Goal: Information Seeking & Learning: Learn about a topic

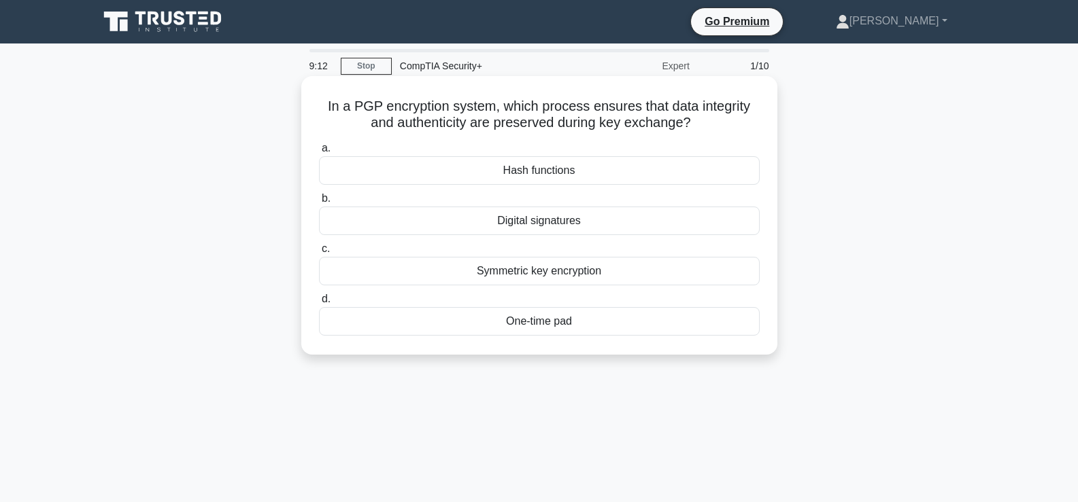
click at [609, 275] on div "Symmetric key encryption" at bounding box center [539, 271] width 441 height 29
click at [319, 254] on input "c. Symmetric key encryption" at bounding box center [319, 249] width 0 height 9
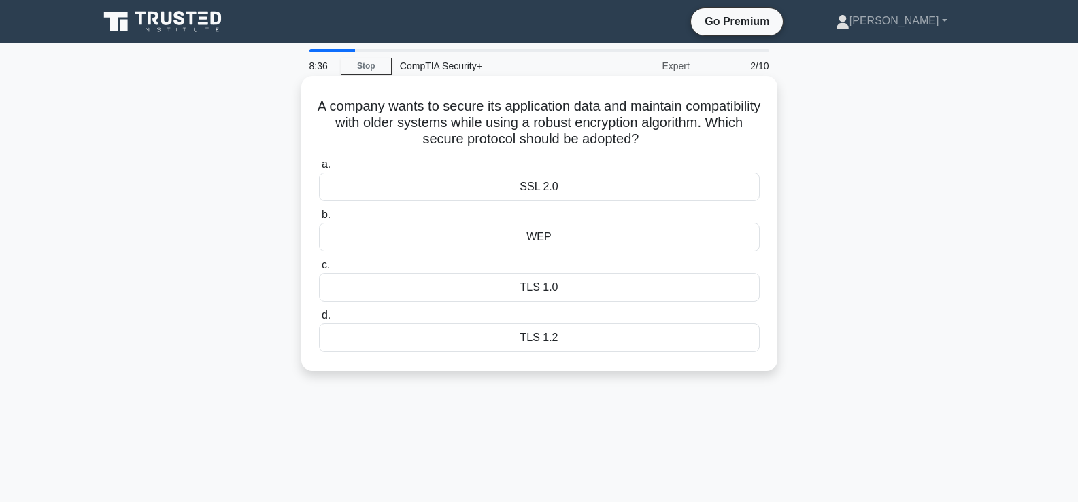
click at [610, 339] on div "TLS 1.2" at bounding box center [539, 338] width 441 height 29
click at [319, 320] on input "d. TLS 1.2" at bounding box center [319, 315] width 0 height 9
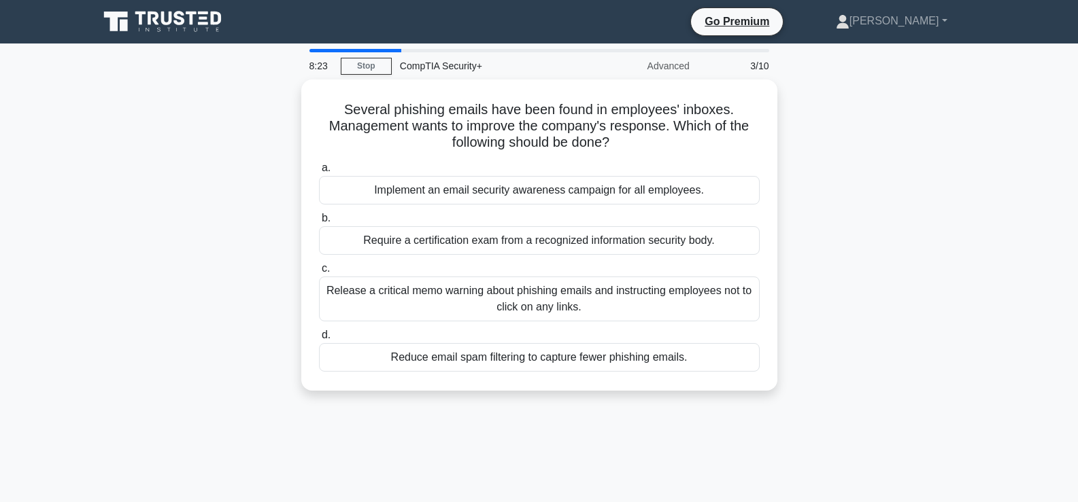
click at [610, 339] on label "d. Reduce email spam filtering to capture fewer phishing emails." at bounding box center [539, 349] width 441 height 45
click at [319, 339] on input "d. Reduce email spam filtering to capture fewer phishing emails." at bounding box center [319, 335] width 0 height 9
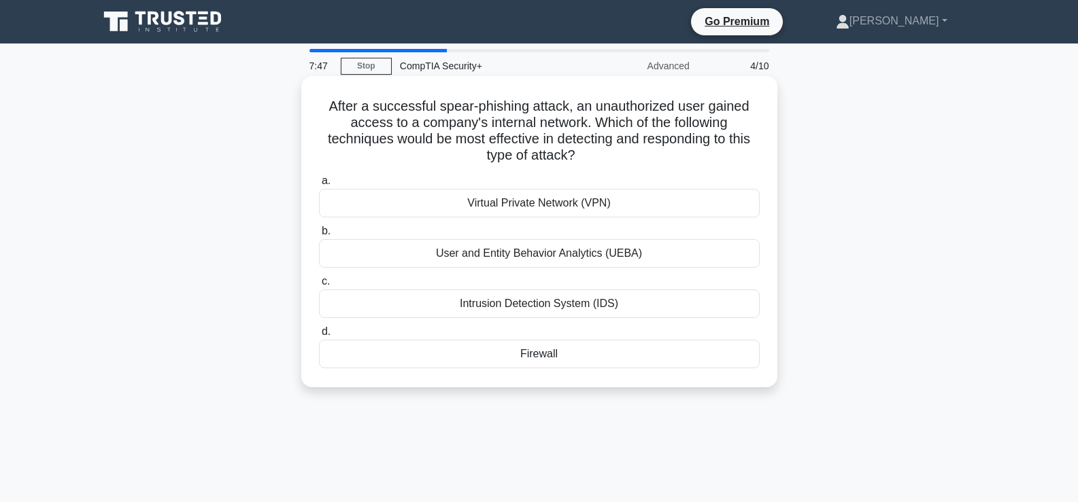
click at [656, 301] on div "Intrusion Detection System (IDS)" at bounding box center [539, 304] width 441 height 29
click at [319, 286] on input "c. Intrusion Detection System (IDS)" at bounding box center [319, 281] width 0 height 9
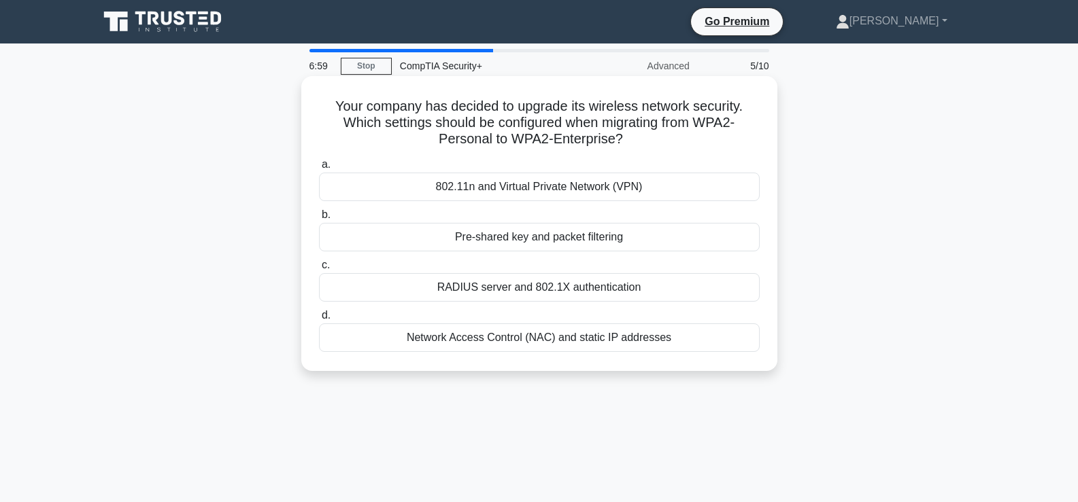
click at [519, 343] on div "Network Access Control (NAC) and static IP addresses" at bounding box center [539, 338] width 441 height 29
click at [319, 320] on input "d. Network Access Control (NAC) and static IP addresses" at bounding box center [319, 315] width 0 height 9
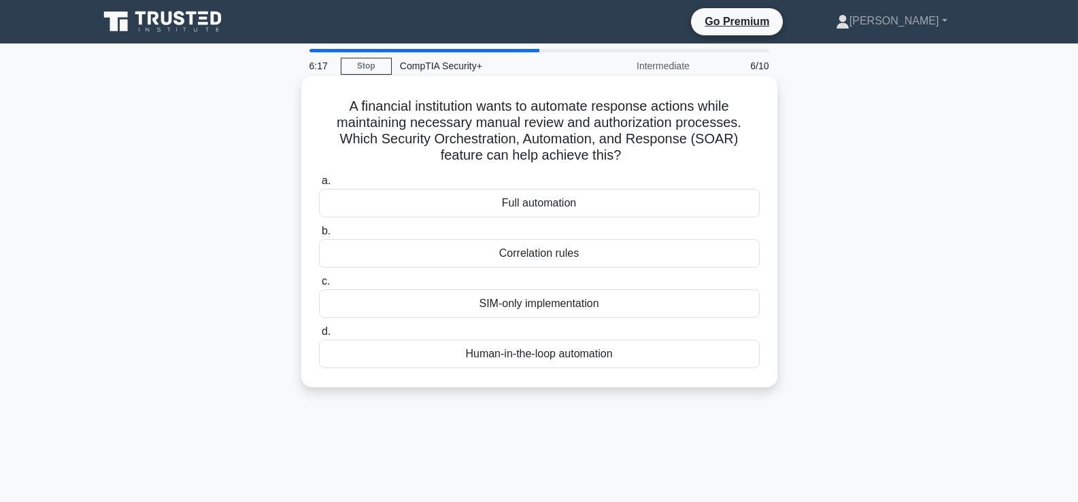
click at [517, 350] on div "Human-in-the-loop automation" at bounding box center [539, 354] width 441 height 29
click at [319, 337] on input "d. Human-in-the-loop automation" at bounding box center [319, 332] width 0 height 9
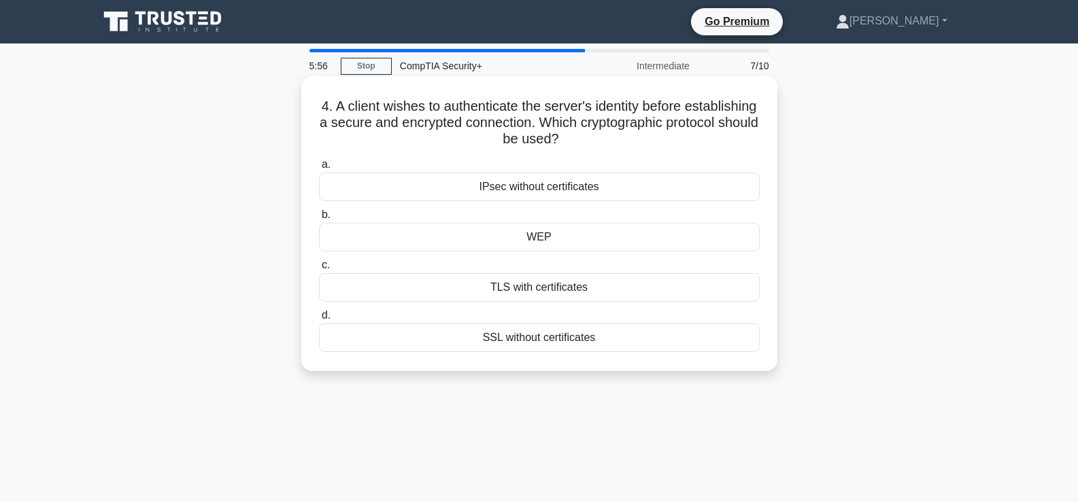
click at [554, 290] on div "TLS with certificates" at bounding box center [539, 287] width 441 height 29
click at [319, 270] on input "c. TLS with certificates" at bounding box center [319, 265] width 0 height 9
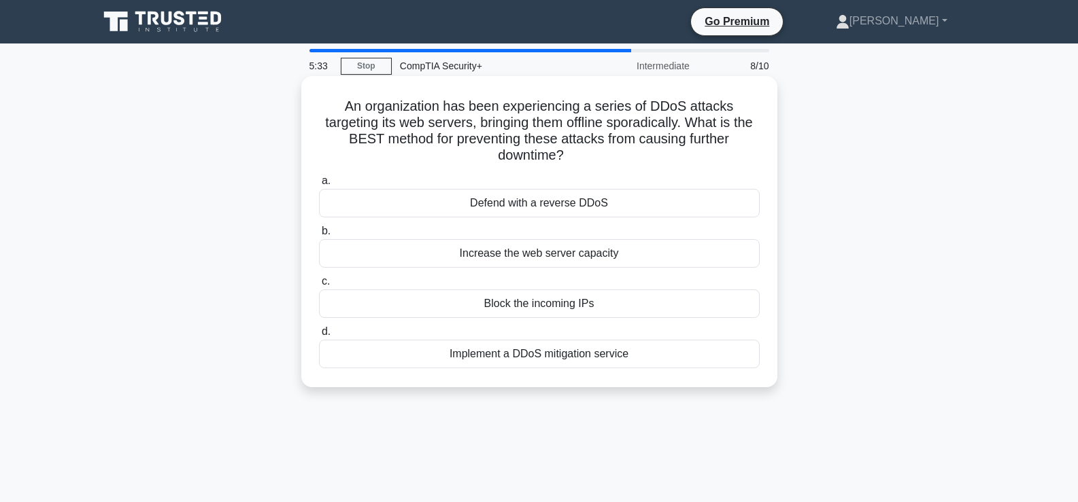
click at [553, 364] on div "Implement a DDoS mitigation service" at bounding box center [539, 354] width 441 height 29
click at [319, 337] on input "d. Implement a DDoS mitigation service" at bounding box center [319, 332] width 0 height 9
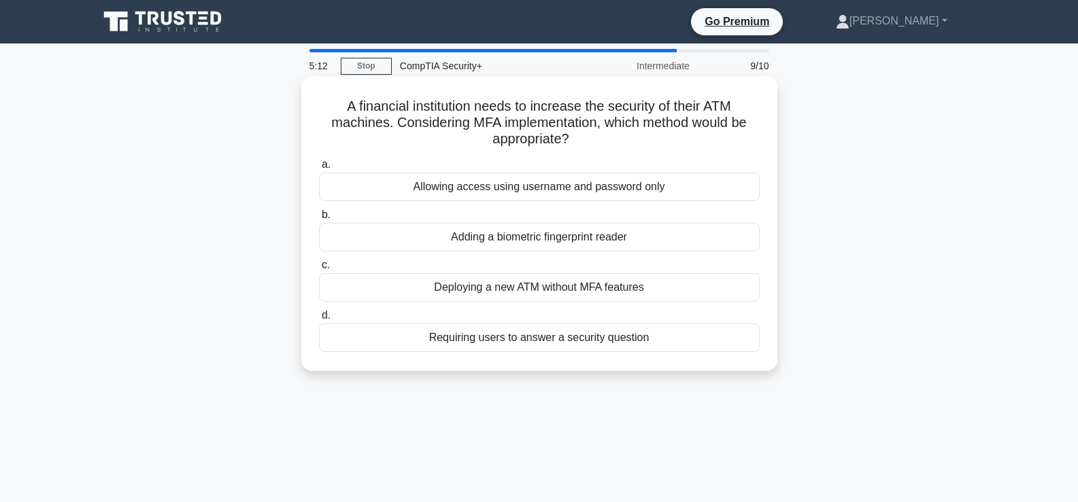
click at [552, 337] on div "Requiring users to answer a security question" at bounding box center [539, 338] width 441 height 29
click at [319, 320] on input "d. Requiring users to answer a security question" at bounding box center [319, 315] width 0 height 9
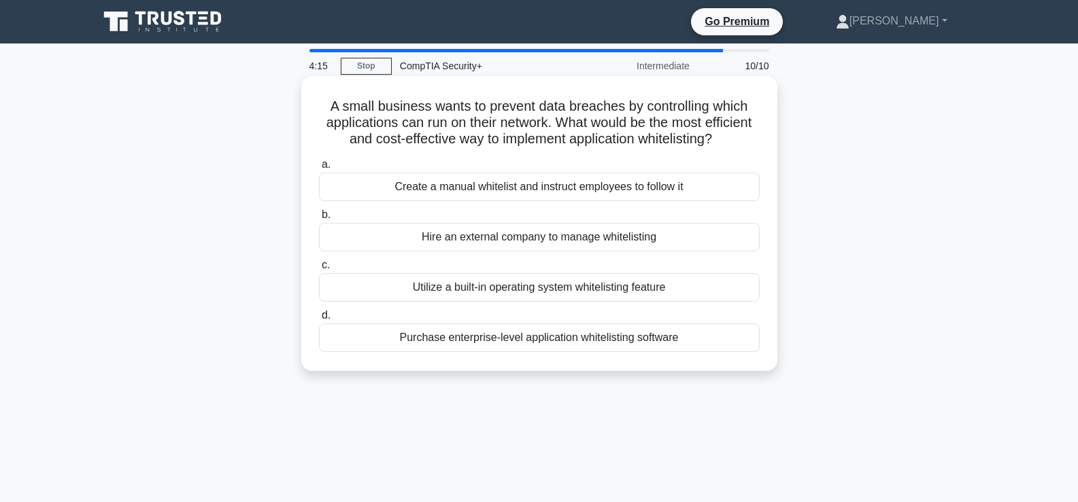
click at [534, 302] on div "Utilize a built-in operating system whitelisting feature" at bounding box center [539, 287] width 441 height 29
click at [319, 270] on input "c. Utilize a built-in operating system whitelisting feature" at bounding box center [319, 265] width 0 height 9
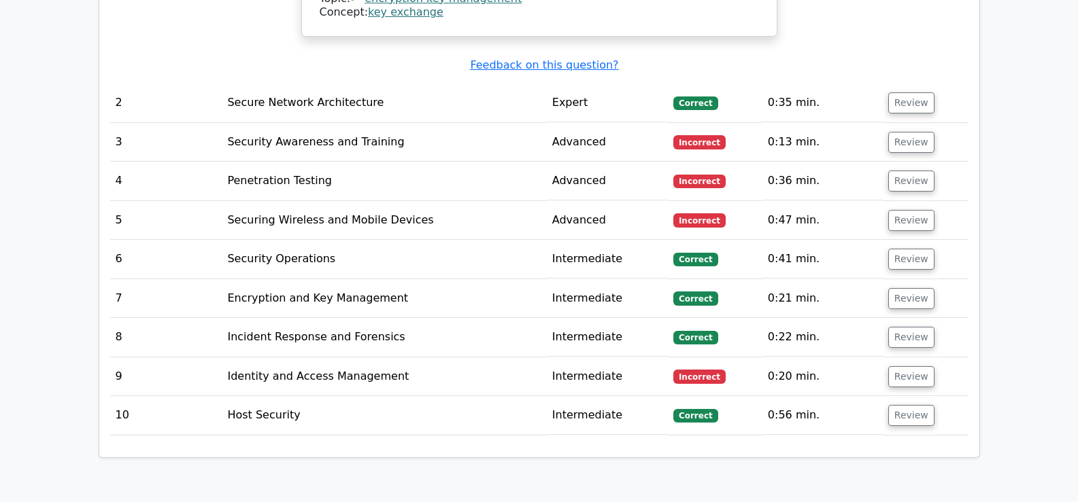
scroll to position [1605, 0]
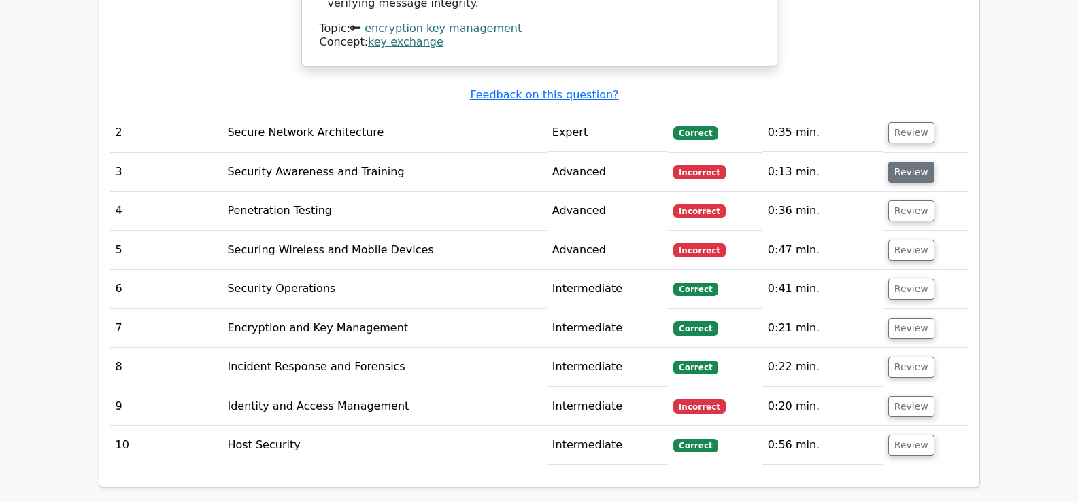
click at [904, 162] on button "Review" at bounding box center [911, 172] width 46 height 21
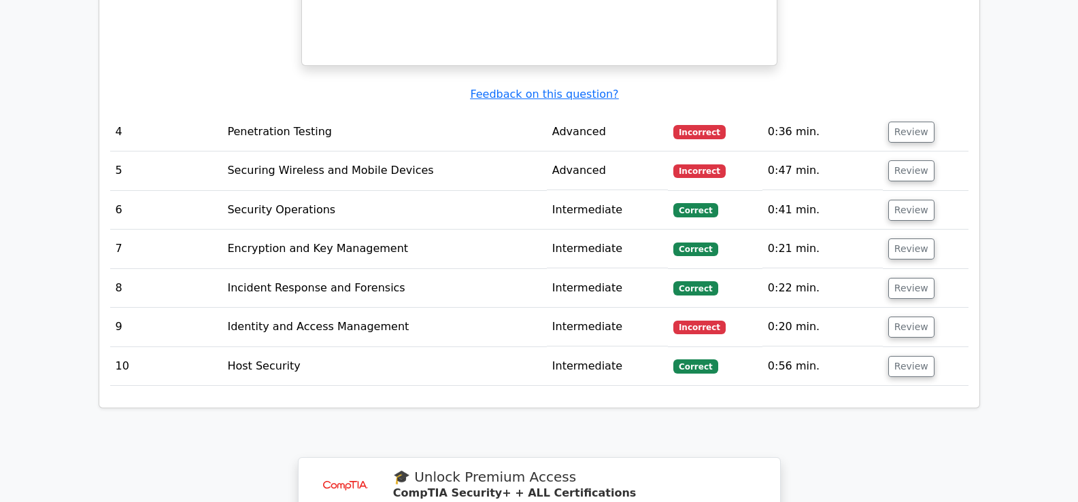
scroll to position [2296, 0]
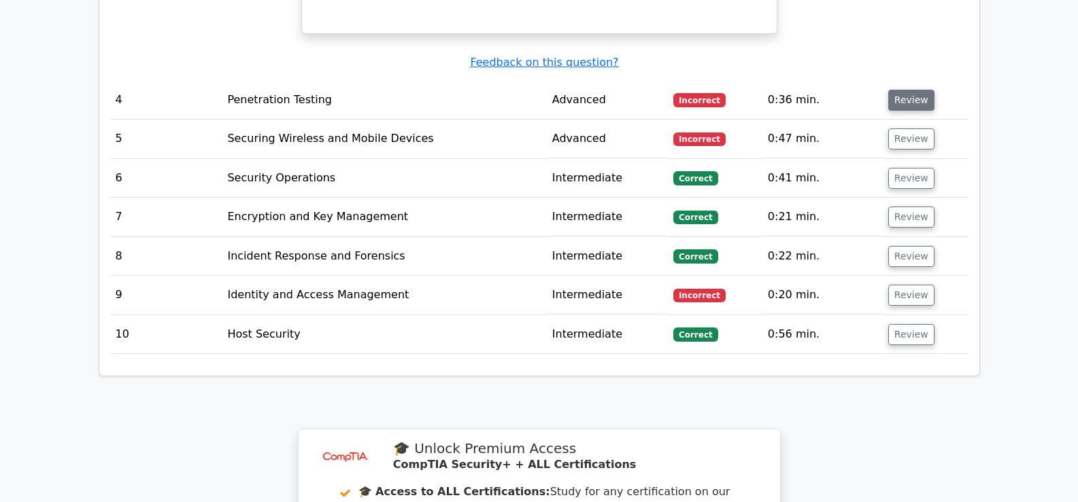
click at [907, 93] on button "Review" at bounding box center [911, 100] width 46 height 21
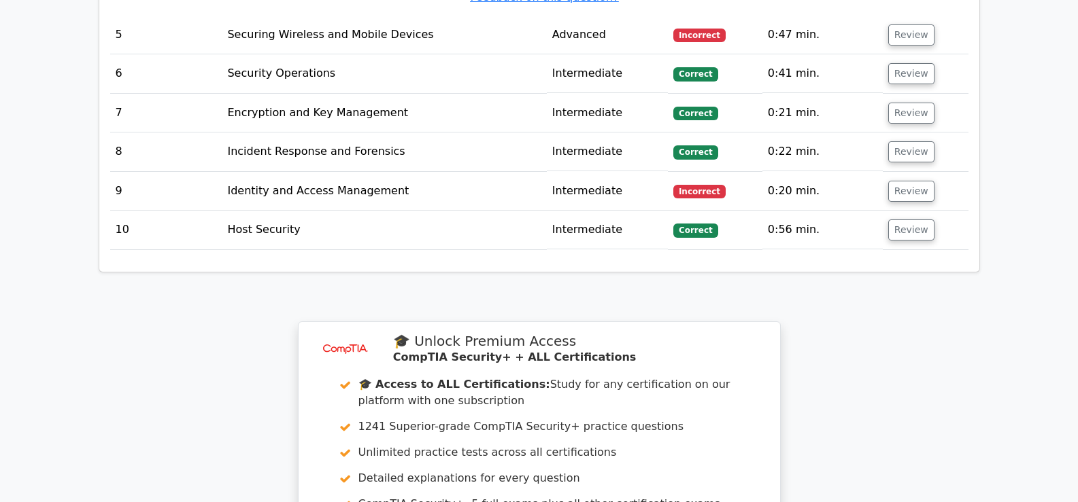
scroll to position [2952, 0]
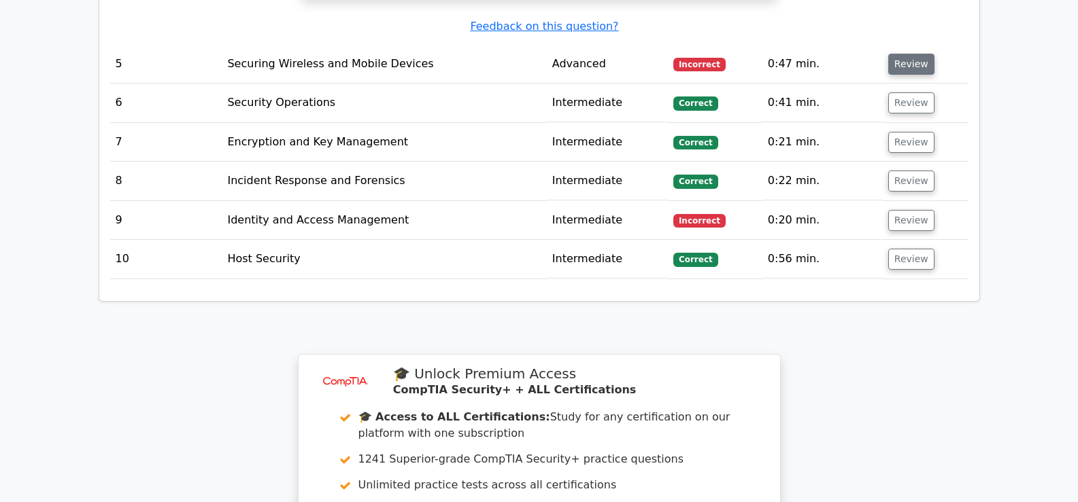
click at [905, 54] on button "Review" at bounding box center [911, 64] width 46 height 21
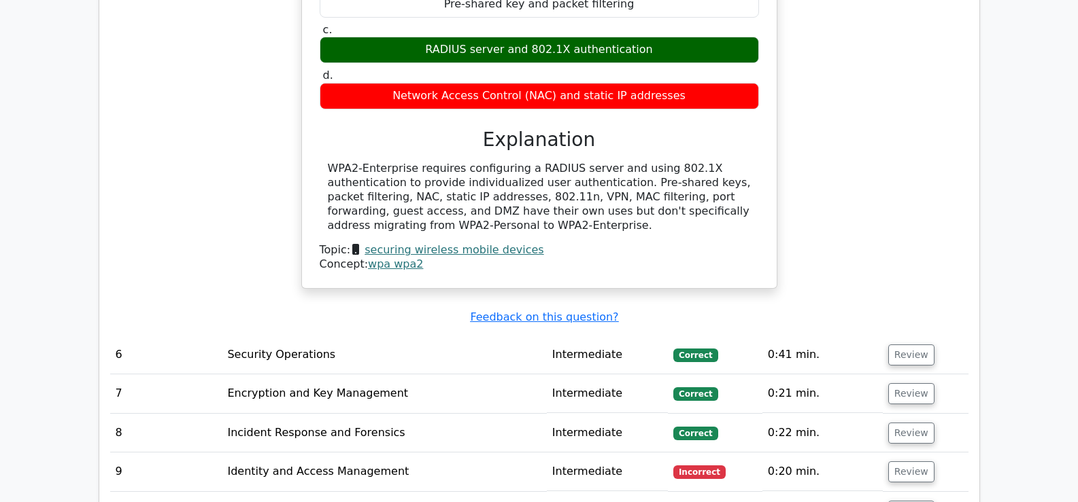
scroll to position [3194, 0]
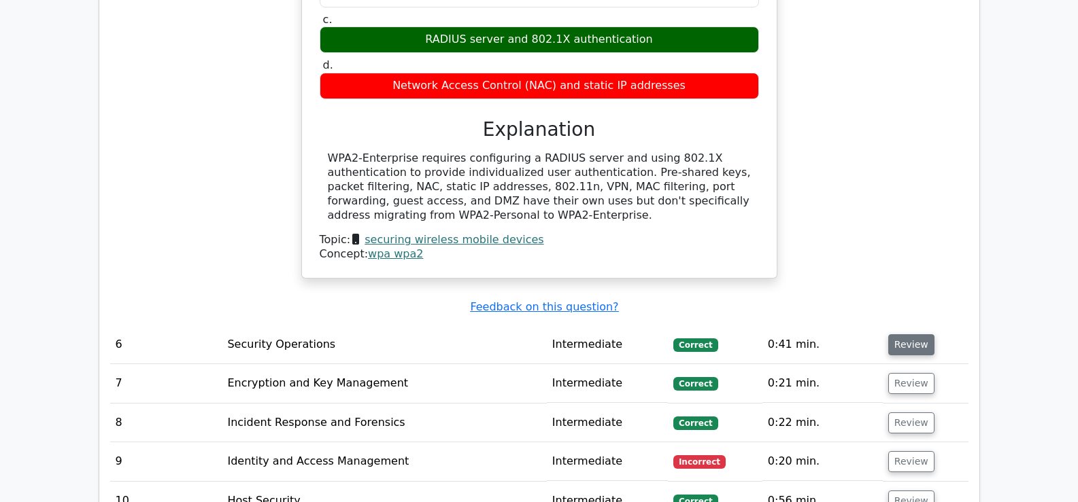
click at [908, 337] on button "Review" at bounding box center [911, 345] width 46 height 21
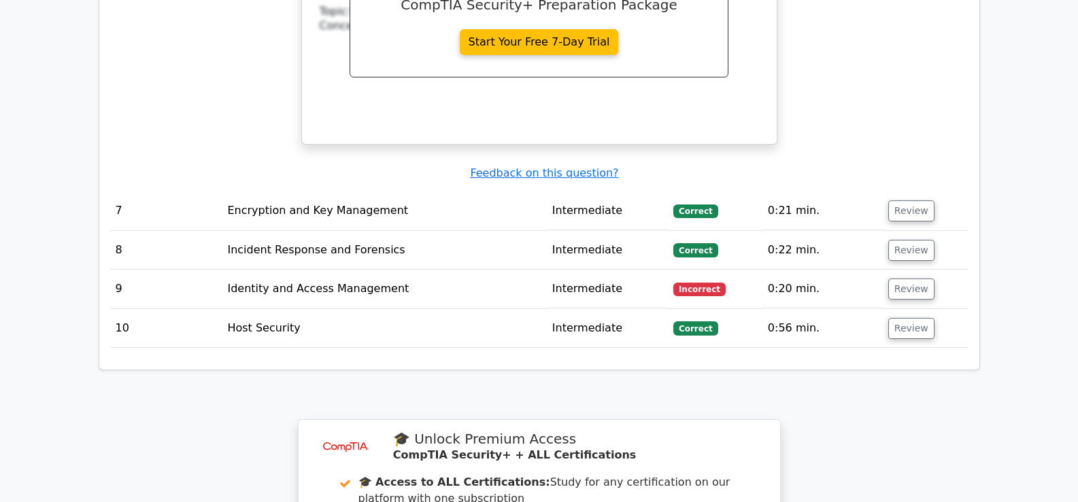
scroll to position [3955, 0]
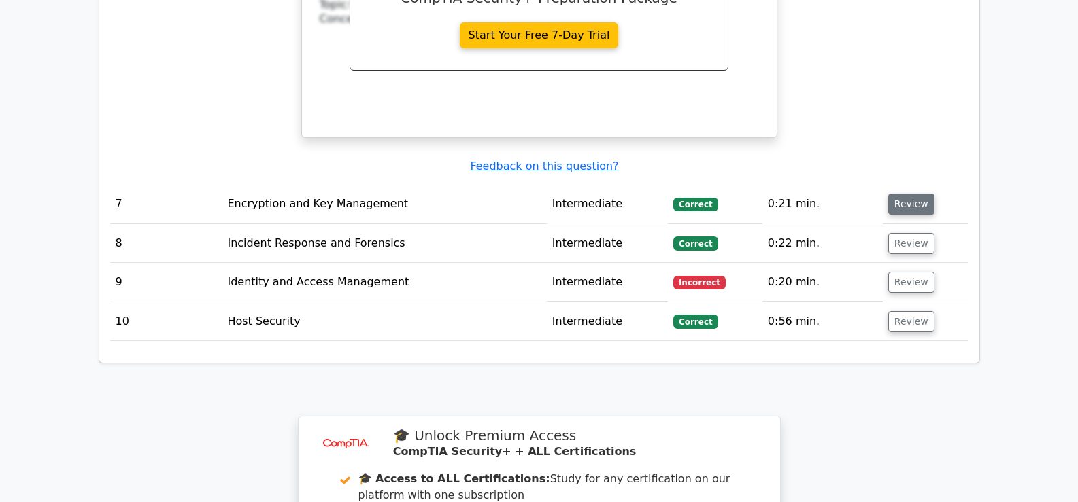
click at [914, 199] on button "Review" at bounding box center [911, 204] width 46 height 21
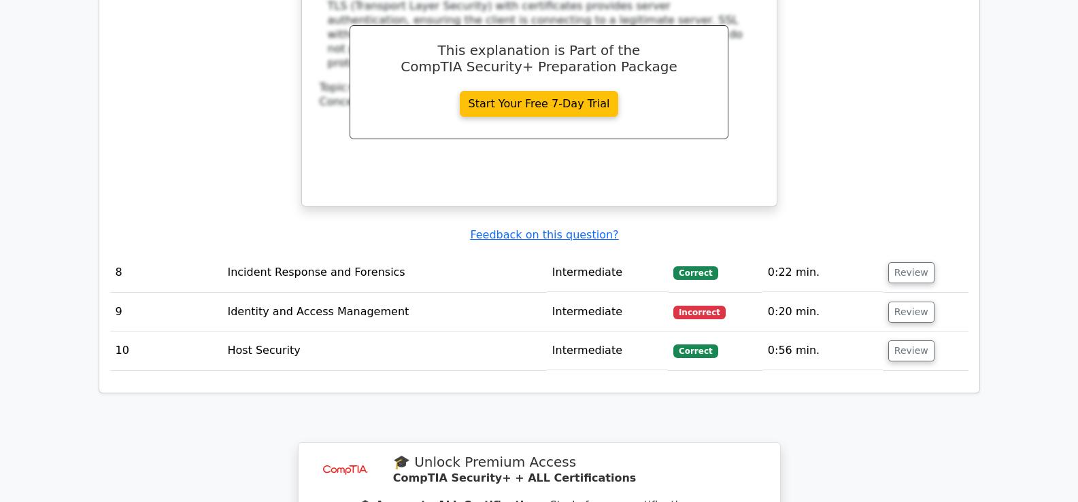
scroll to position [4541, 0]
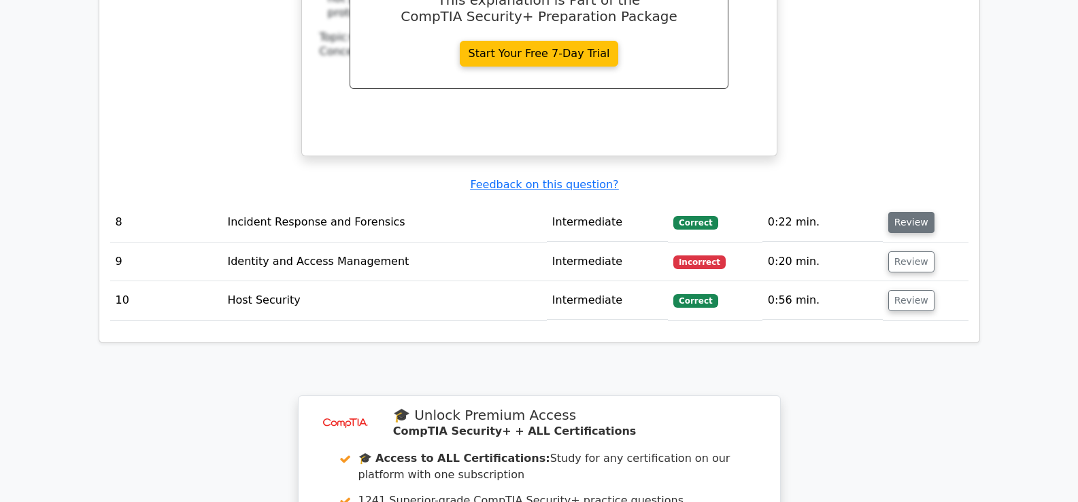
click at [914, 212] on button "Review" at bounding box center [911, 222] width 46 height 21
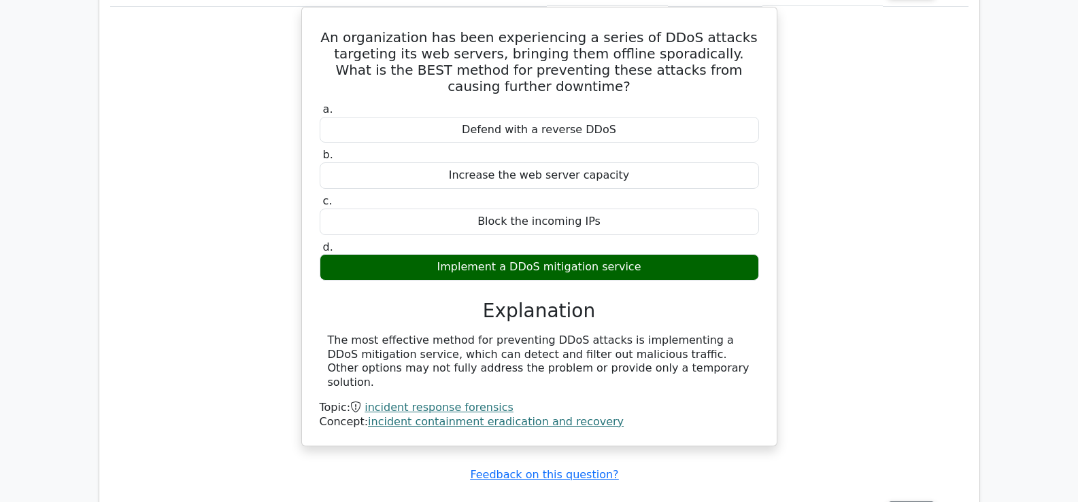
scroll to position [4848, 0]
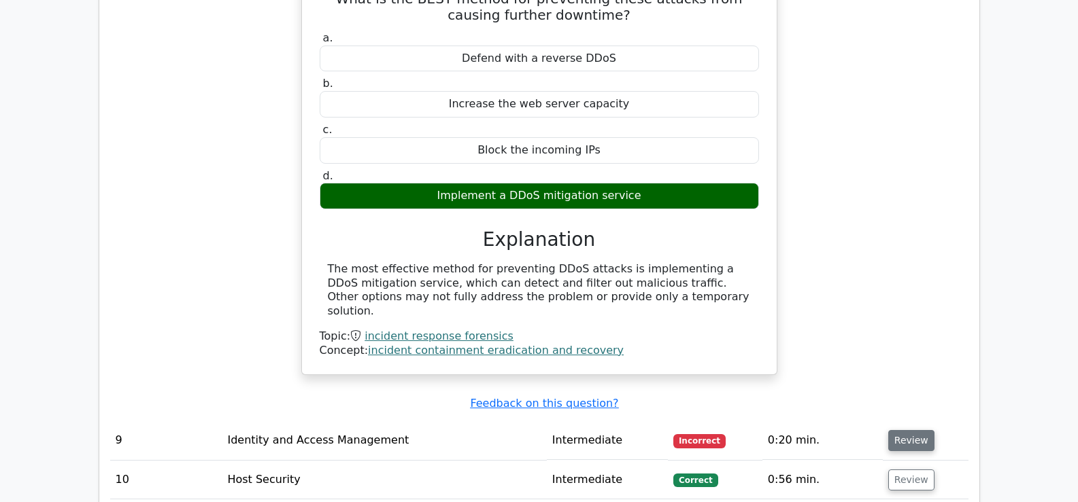
click at [902, 430] on button "Review" at bounding box center [911, 440] width 46 height 21
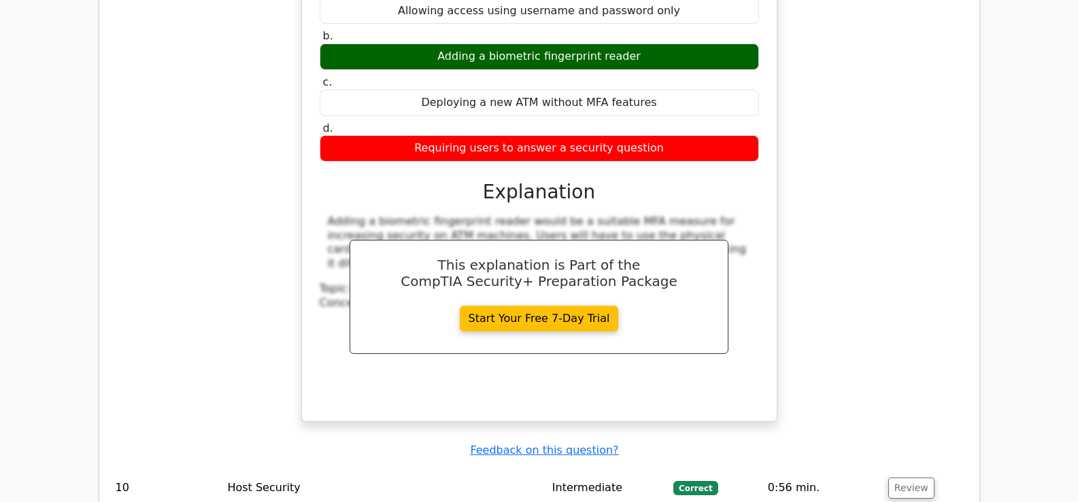
scroll to position [5735, 0]
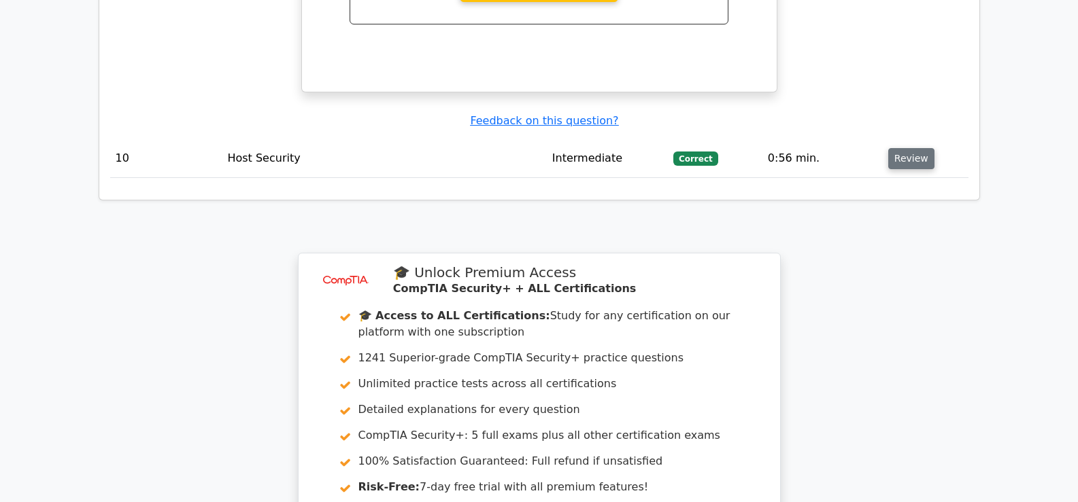
click at [905, 148] on button "Review" at bounding box center [911, 158] width 46 height 21
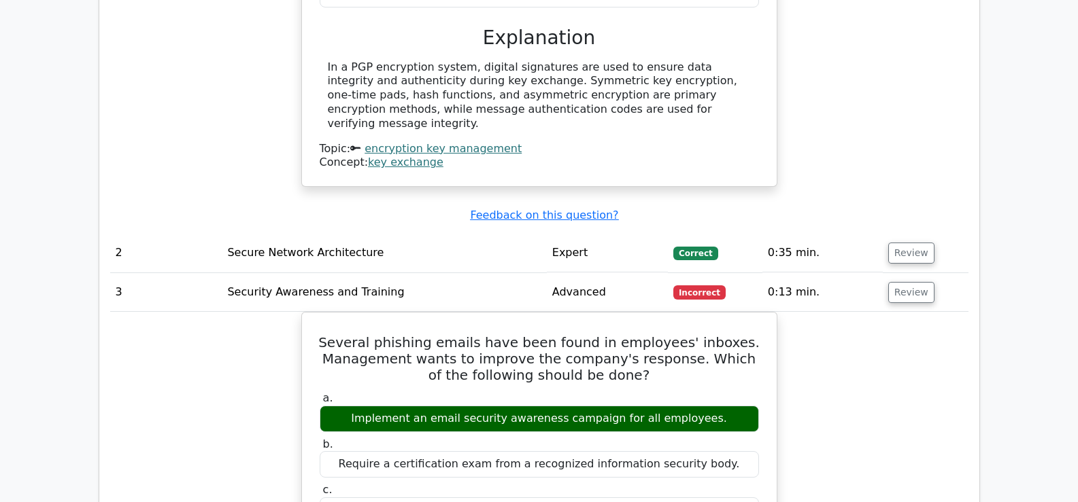
scroll to position [1509, 0]
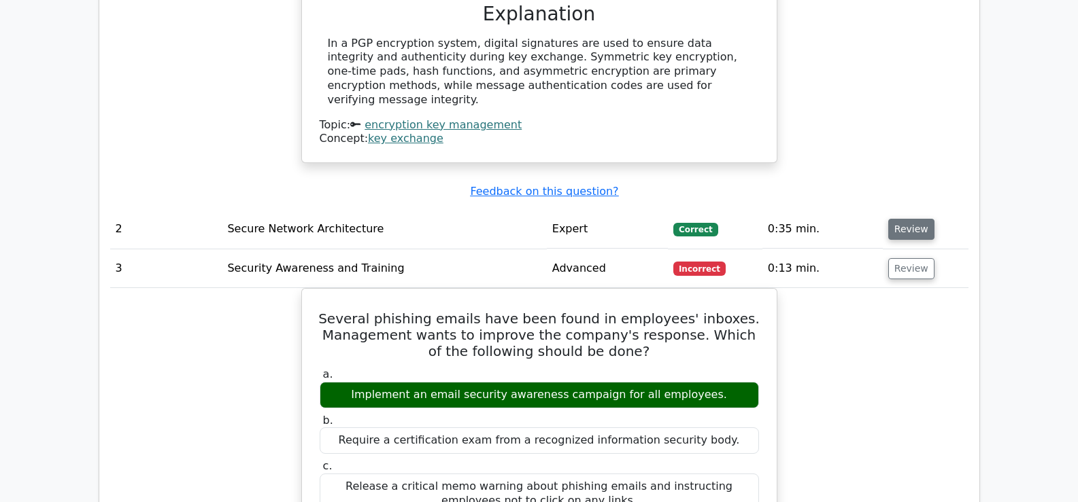
click at [902, 223] on button "Review" at bounding box center [911, 229] width 46 height 21
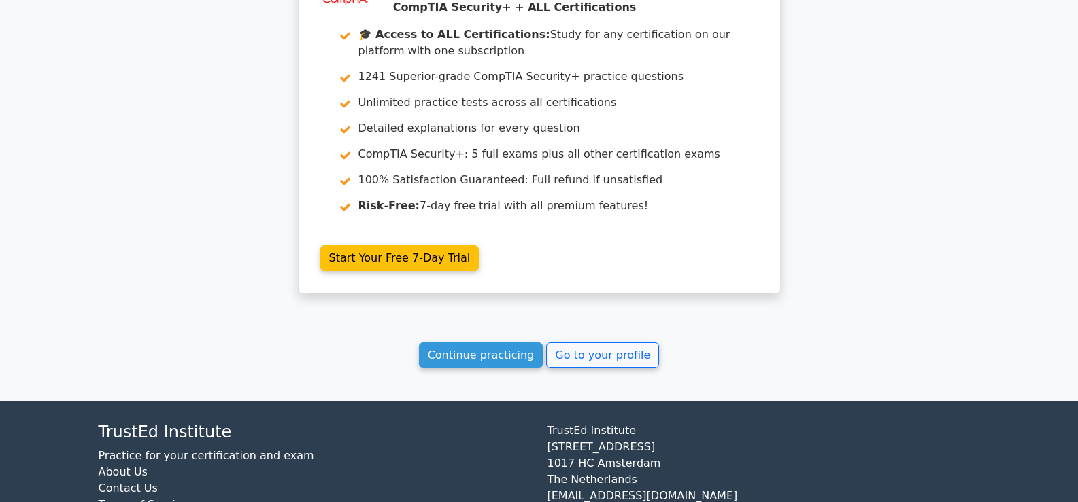
scroll to position [7073, 0]
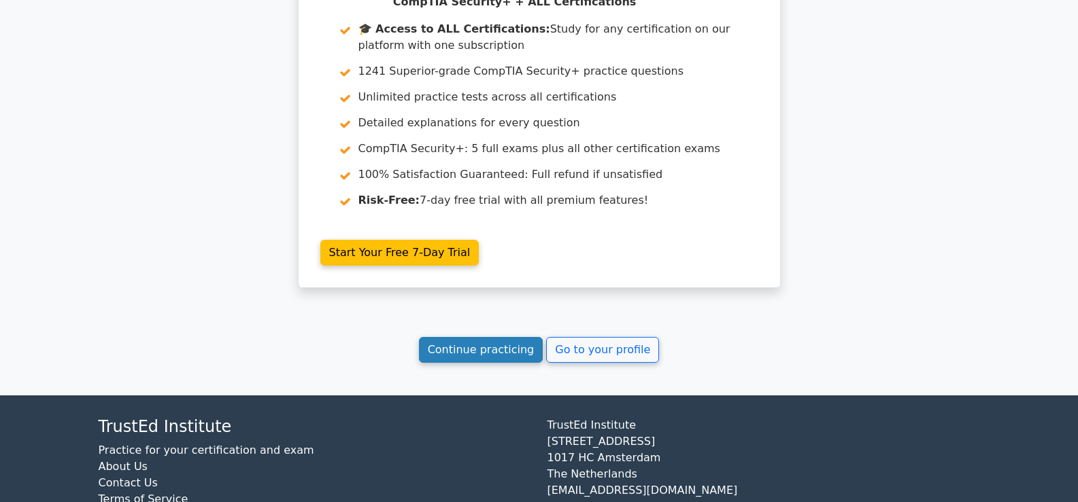
click at [482, 337] on link "Continue practicing" at bounding box center [481, 350] width 124 height 26
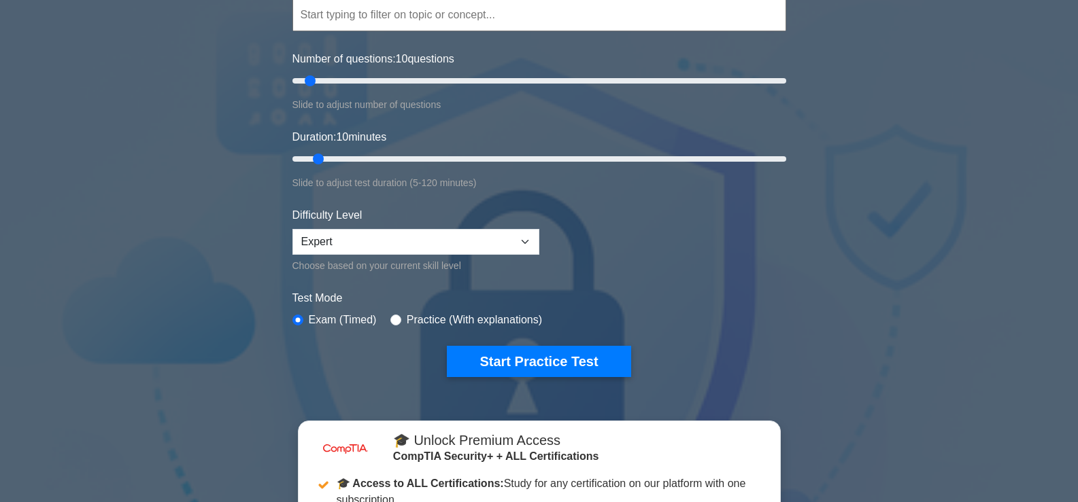
scroll to position [271, 0]
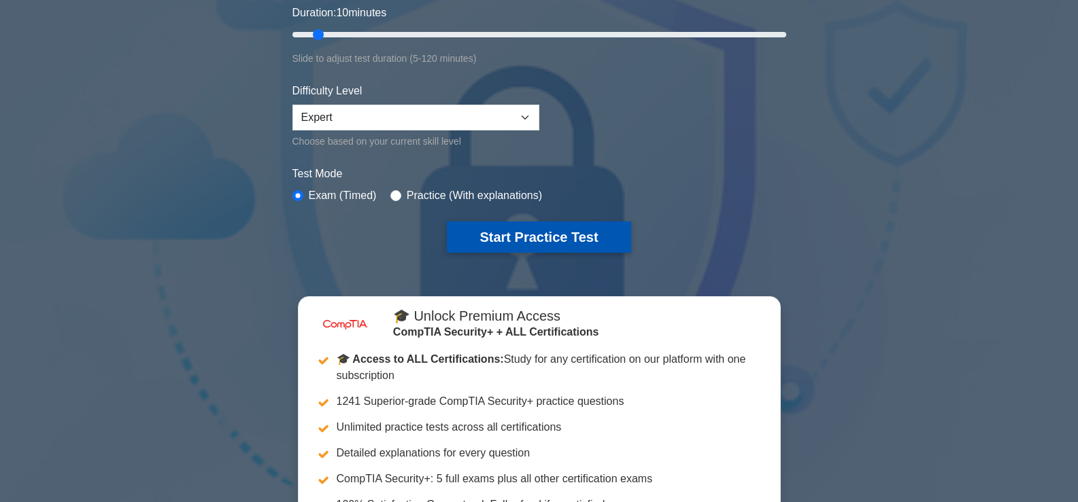
click at [558, 237] on button "Start Practice Test" at bounding box center [539, 237] width 184 height 31
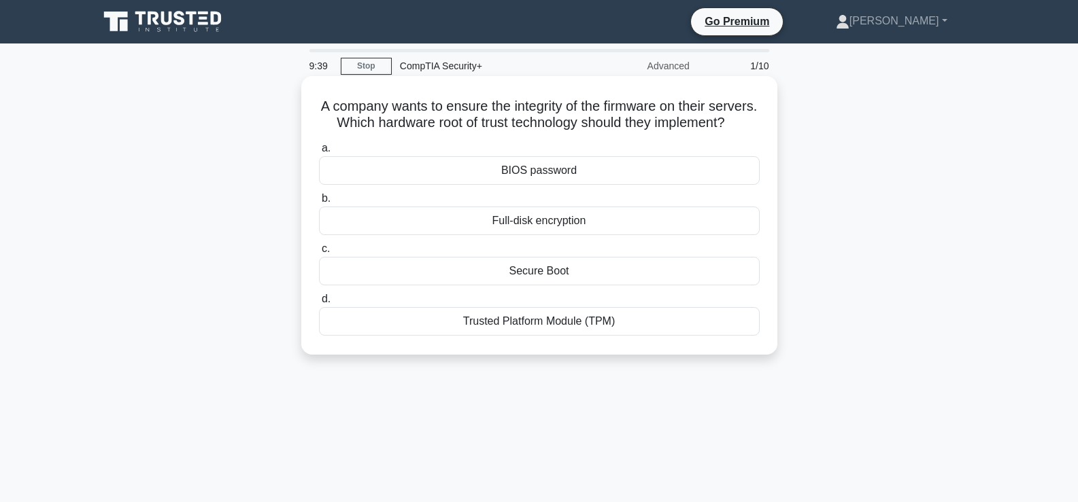
click at [555, 235] on div "Full-disk encryption" at bounding box center [539, 221] width 441 height 29
click at [319, 203] on input "b. Full-disk encryption" at bounding box center [319, 198] width 0 height 9
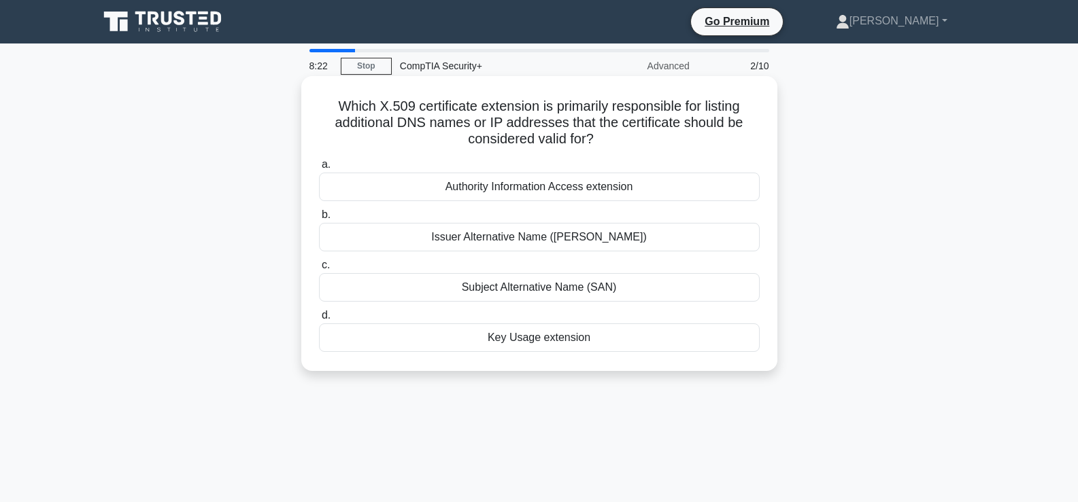
click at [549, 292] on div "Subject Alternative Name (SAN)" at bounding box center [539, 287] width 441 height 29
click at [319, 270] on input "c. Subject Alternative Name (SAN)" at bounding box center [319, 265] width 0 height 9
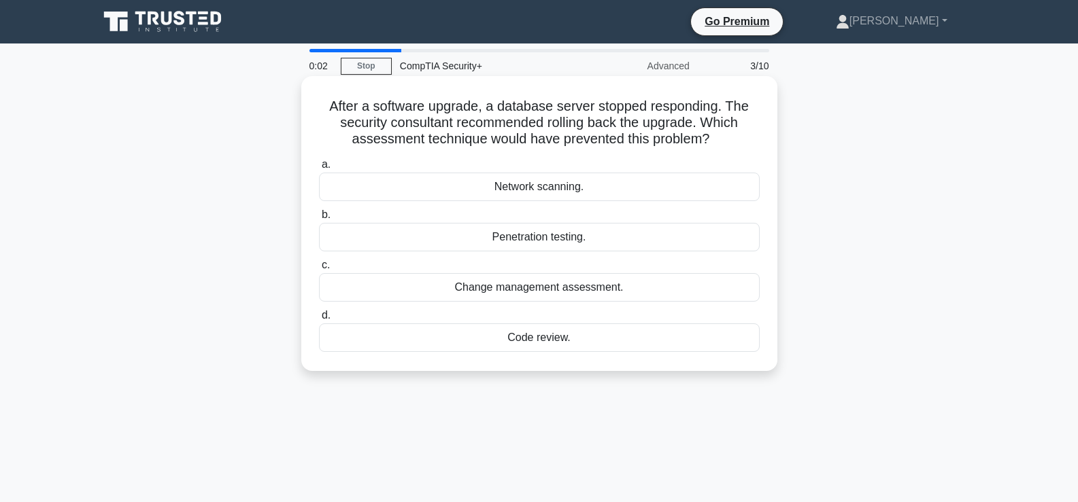
click at [538, 296] on div "Change management assessment." at bounding box center [539, 287] width 441 height 29
click at [319, 270] on input "c. Change management assessment." at bounding box center [319, 265] width 0 height 9
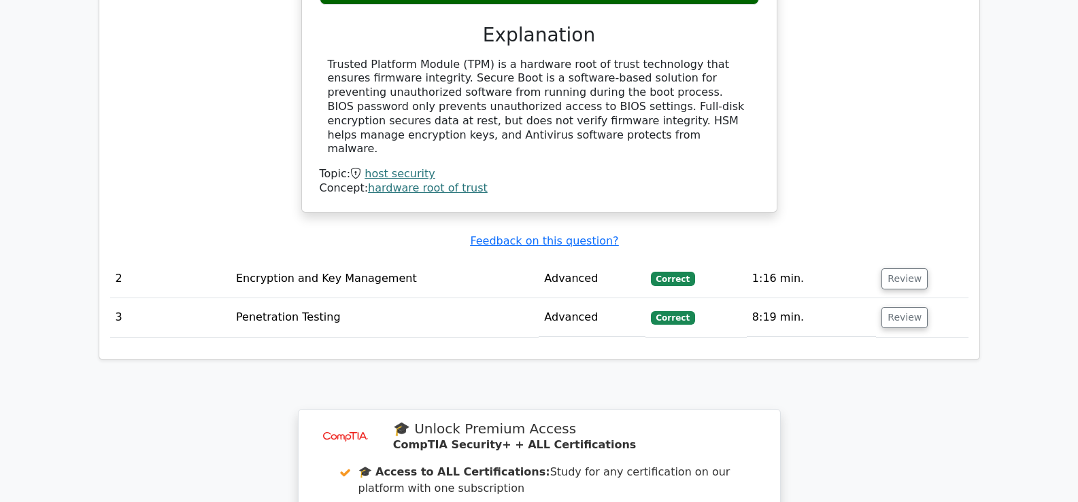
scroll to position [1331, 0]
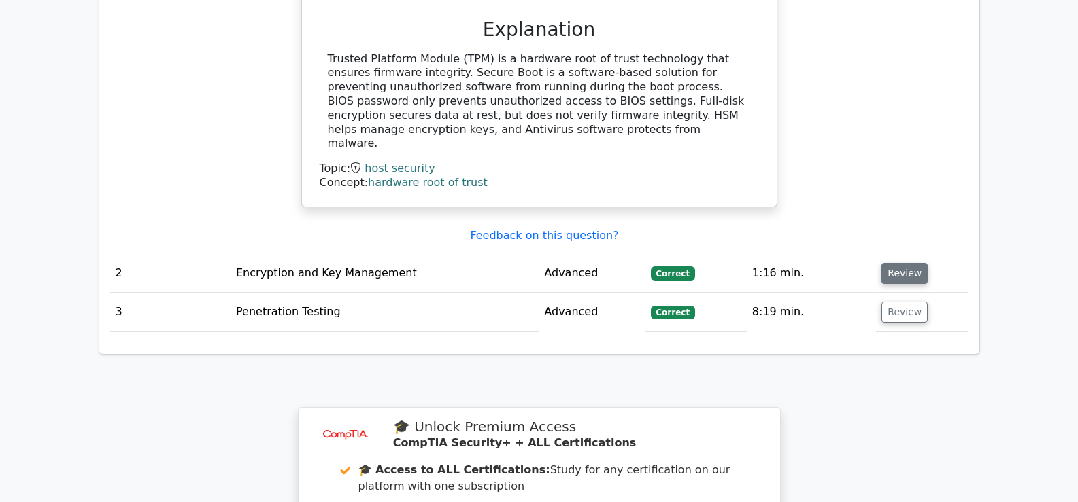
click at [887, 271] on button "Review" at bounding box center [904, 273] width 46 height 21
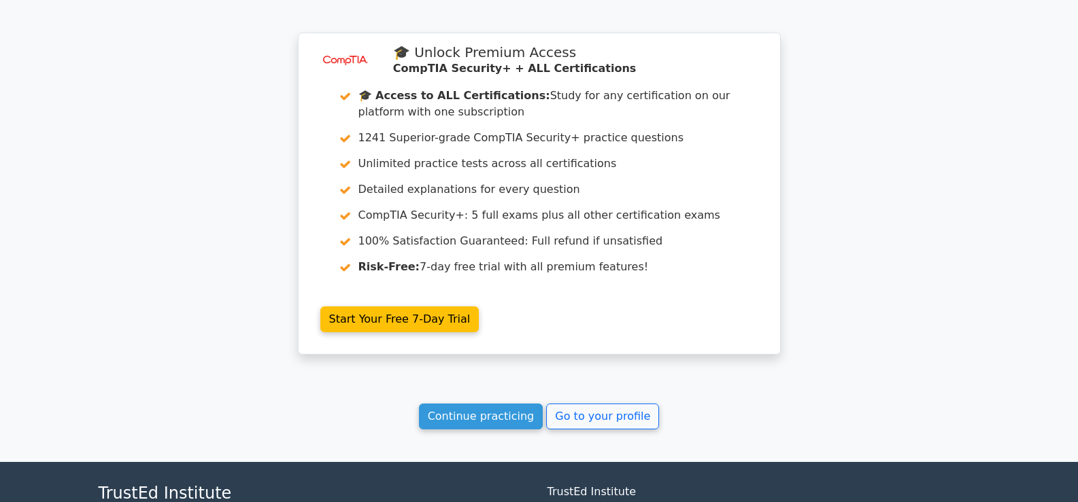
scroll to position [2356, 0]
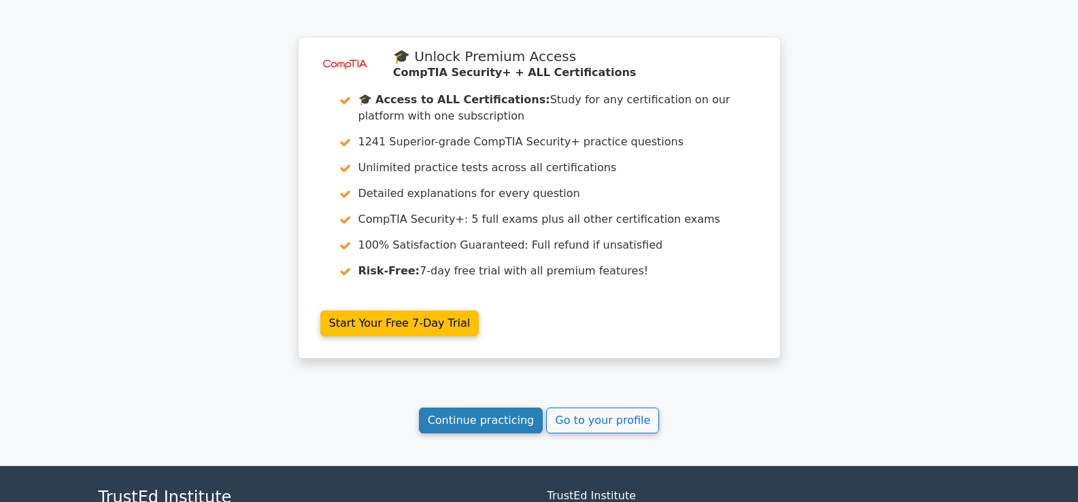
click at [488, 408] on link "Continue practicing" at bounding box center [481, 421] width 124 height 26
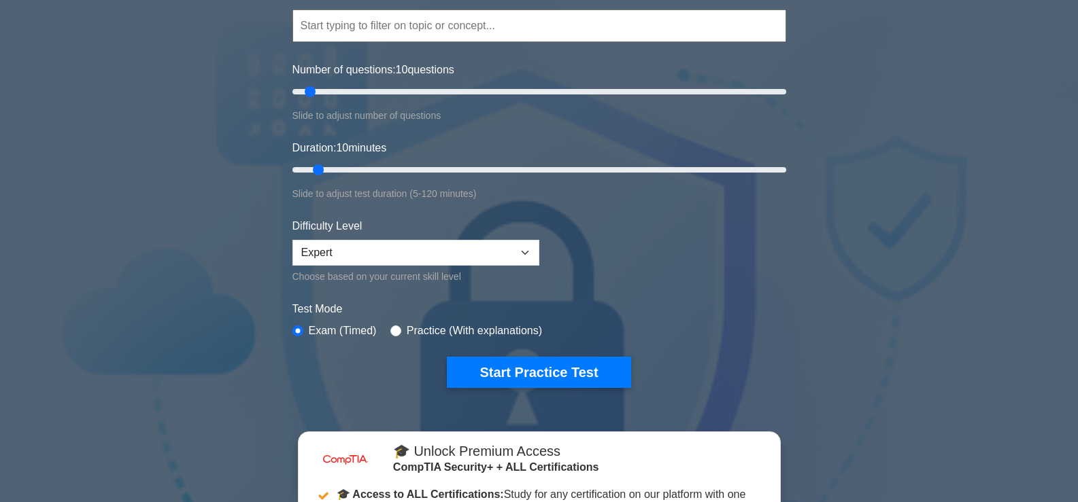
scroll to position [172, 0]
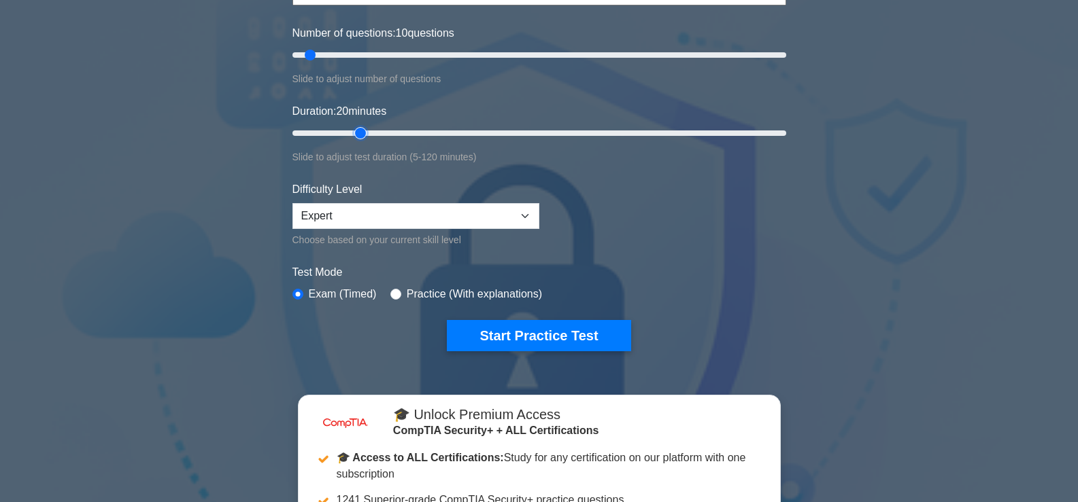
drag, startPoint x: 320, startPoint y: 128, endPoint x: 353, endPoint y: 131, distance: 32.8
type input "20"
click at [353, 131] on input "Duration: 20 minutes" at bounding box center [539, 133] width 494 height 16
drag, startPoint x: 309, startPoint y: 51, endPoint x: 333, endPoint y: 48, distance: 23.3
type input "20"
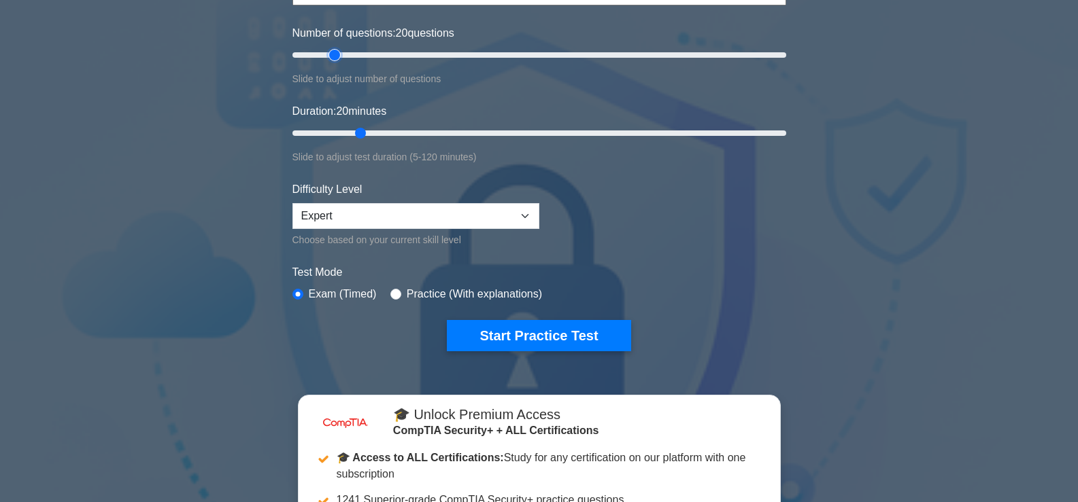
click at [333, 48] on input "Number of questions: 20 questions" at bounding box center [539, 55] width 494 height 16
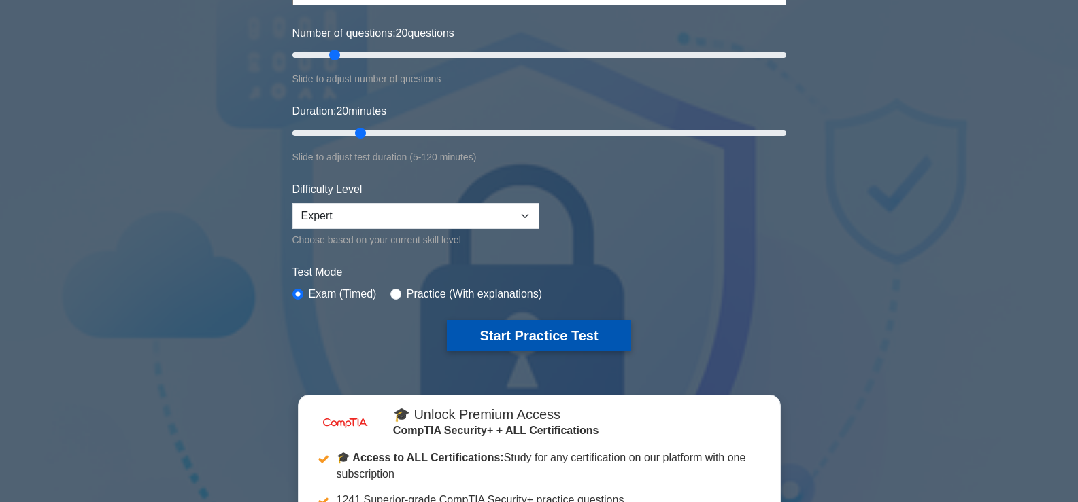
click at [563, 335] on button "Start Practice Test" at bounding box center [539, 335] width 184 height 31
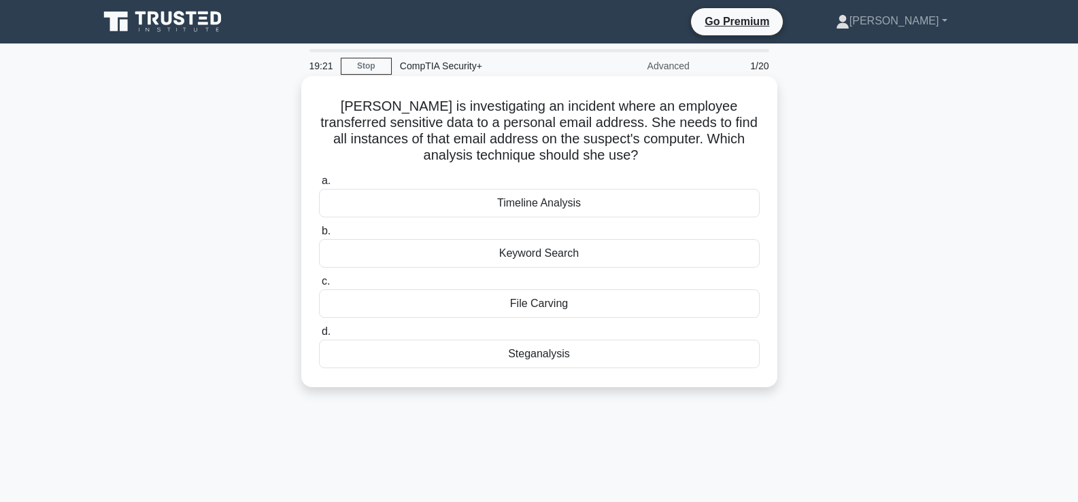
click at [577, 307] on div "File Carving" at bounding box center [539, 304] width 441 height 29
click at [319, 286] on input "c. File Carving" at bounding box center [319, 281] width 0 height 9
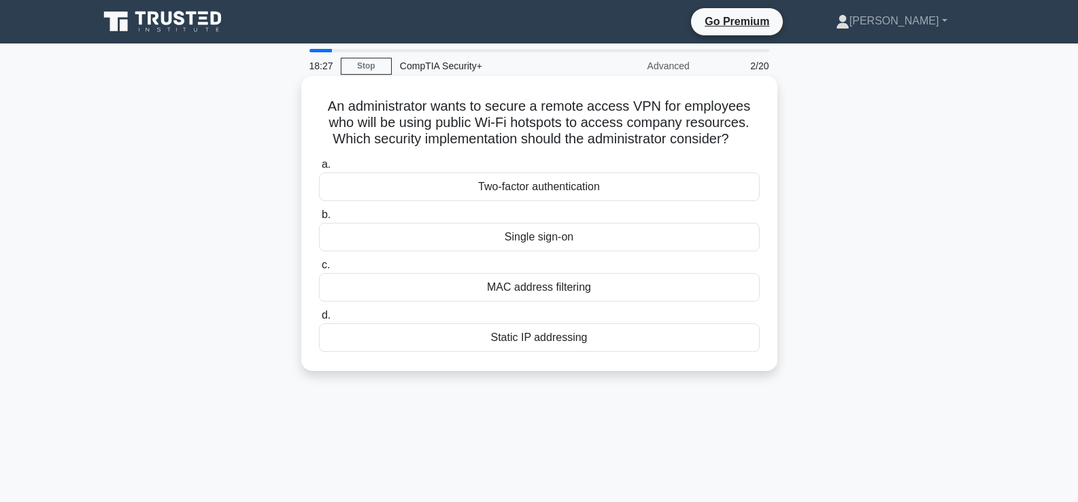
click at [534, 287] on div "MAC address filtering" at bounding box center [539, 287] width 441 height 29
click at [319, 270] on input "c. MAC address filtering" at bounding box center [319, 265] width 0 height 9
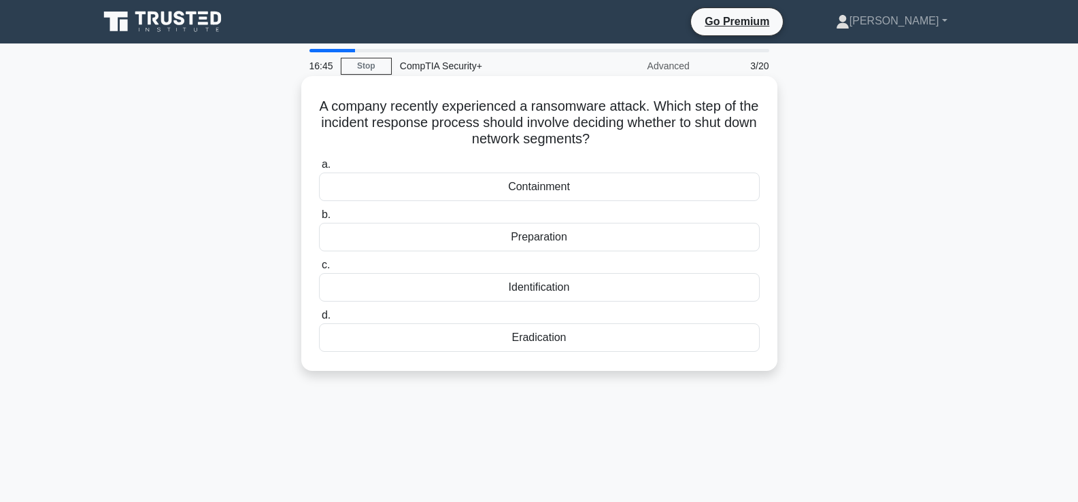
click at [534, 345] on div "Eradication" at bounding box center [539, 338] width 441 height 29
click at [319, 320] on input "d. Eradication" at bounding box center [319, 315] width 0 height 9
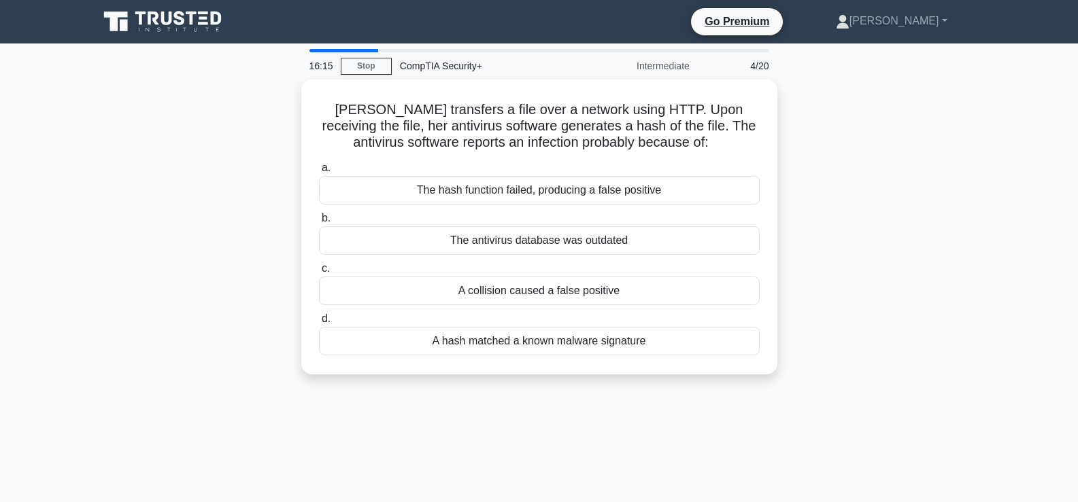
click at [534, 345] on div "A hash matched a known malware signature" at bounding box center [539, 341] width 441 height 29
click at [319, 324] on input "d. A hash matched a known malware signature" at bounding box center [319, 319] width 0 height 9
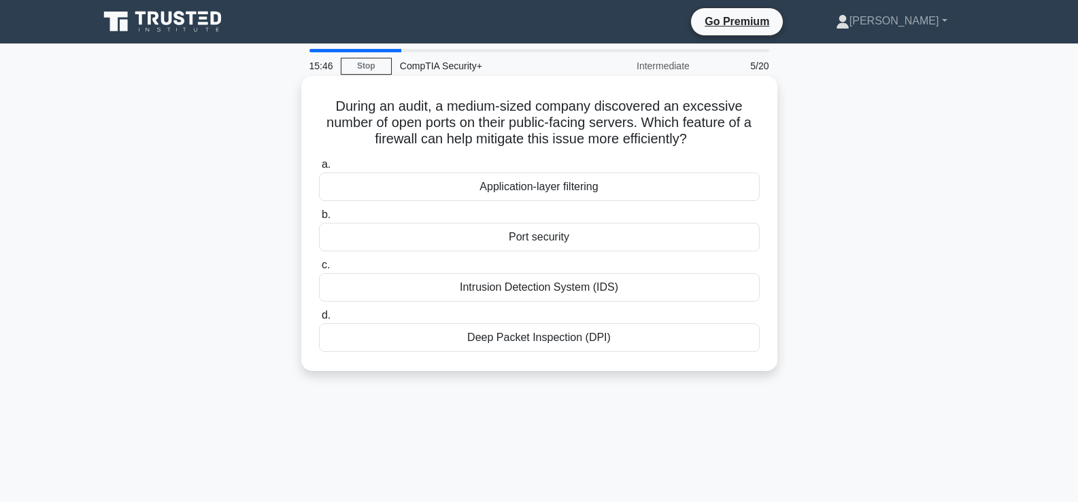
click at [513, 243] on div "Port security" at bounding box center [539, 237] width 441 height 29
click at [319, 220] on input "b. Port security" at bounding box center [319, 215] width 0 height 9
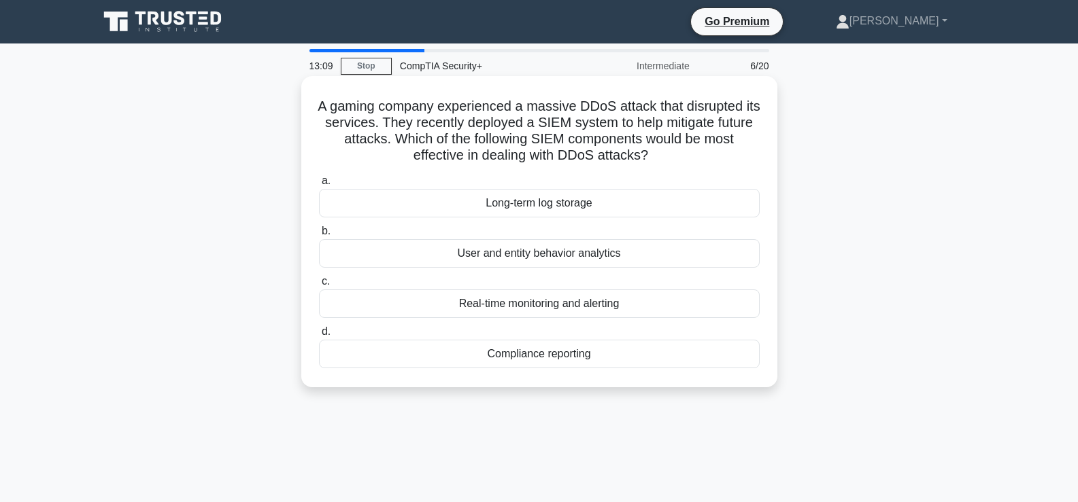
click at [522, 309] on div "Real-time monitoring and alerting" at bounding box center [539, 304] width 441 height 29
click at [319, 286] on input "c. Real-time monitoring and alerting" at bounding box center [319, 281] width 0 height 9
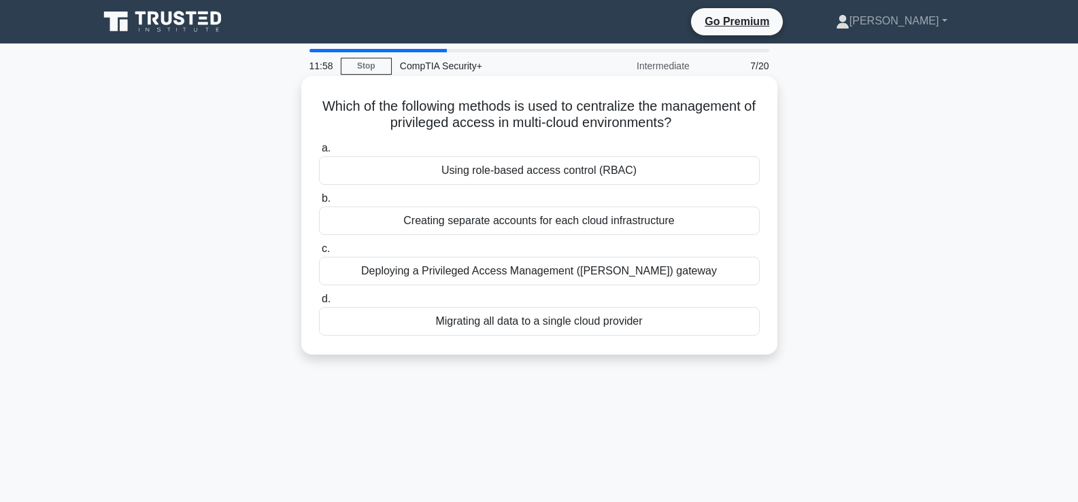
click at [528, 277] on div "Deploying a Privileged Access Management (PAM) gateway" at bounding box center [539, 271] width 441 height 29
click at [319, 254] on input "c. Deploying a Privileged Access Management (PAM) gateway" at bounding box center [319, 249] width 0 height 9
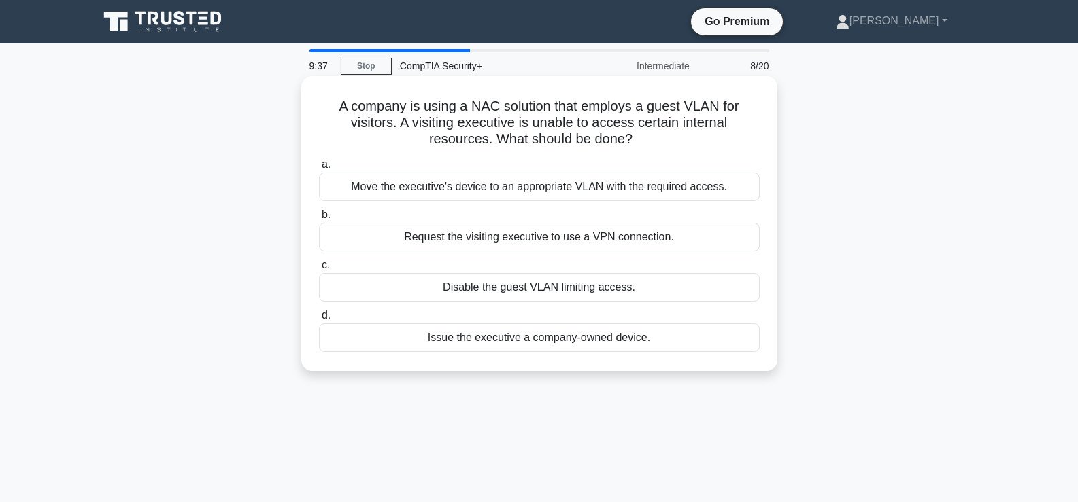
click at [568, 339] on div "Issue the executive a company-owned device." at bounding box center [539, 338] width 441 height 29
click at [319, 320] on input "d. Issue the executive a company-owned device." at bounding box center [319, 315] width 0 height 9
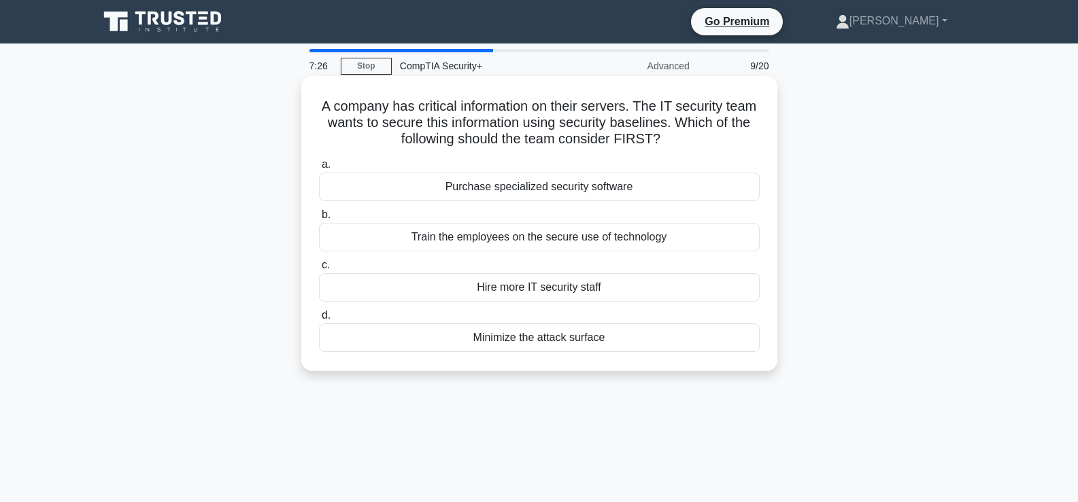
click at [526, 343] on div "Minimize the attack surface" at bounding box center [539, 338] width 441 height 29
click at [319, 320] on input "d. Minimize the attack surface" at bounding box center [319, 315] width 0 height 9
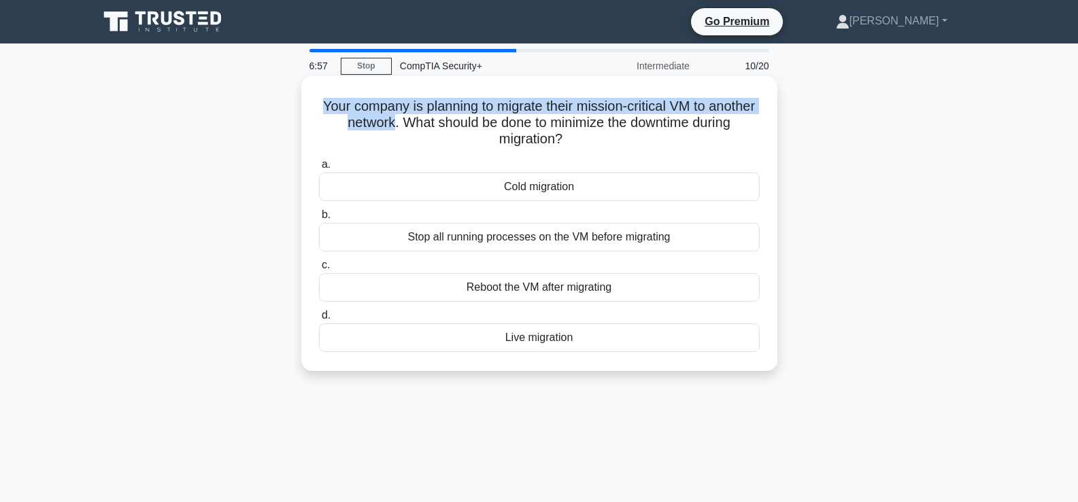
drag, startPoint x: 437, startPoint y: 125, endPoint x: 339, endPoint y: 109, distance: 99.2
click at [339, 109] on h5 "Your company is planning to migrate their mission-critical VM to another networ…" at bounding box center [539, 123] width 443 height 50
drag, startPoint x: 600, startPoint y: 136, endPoint x: 325, endPoint y: 114, distance: 275.6
click at [325, 114] on h5 "Your company is planning to migrate their mission-critical VM to another networ…" at bounding box center [539, 123] width 443 height 50
copy h5 "Your company is planning to migrate their mission-critical VM to another networ…"
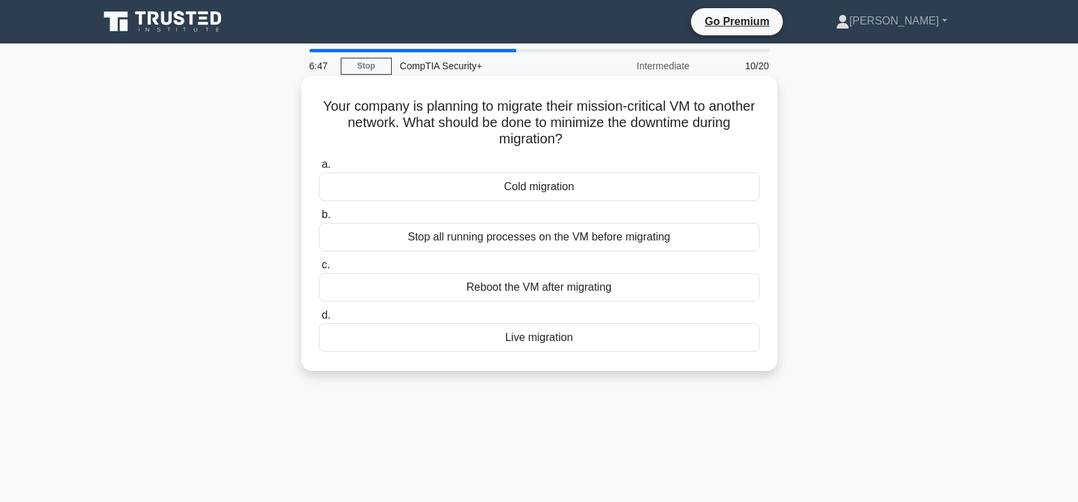
click at [551, 338] on div "Live migration" at bounding box center [539, 338] width 441 height 29
click at [319, 320] on input "d. Live migration" at bounding box center [319, 315] width 0 height 9
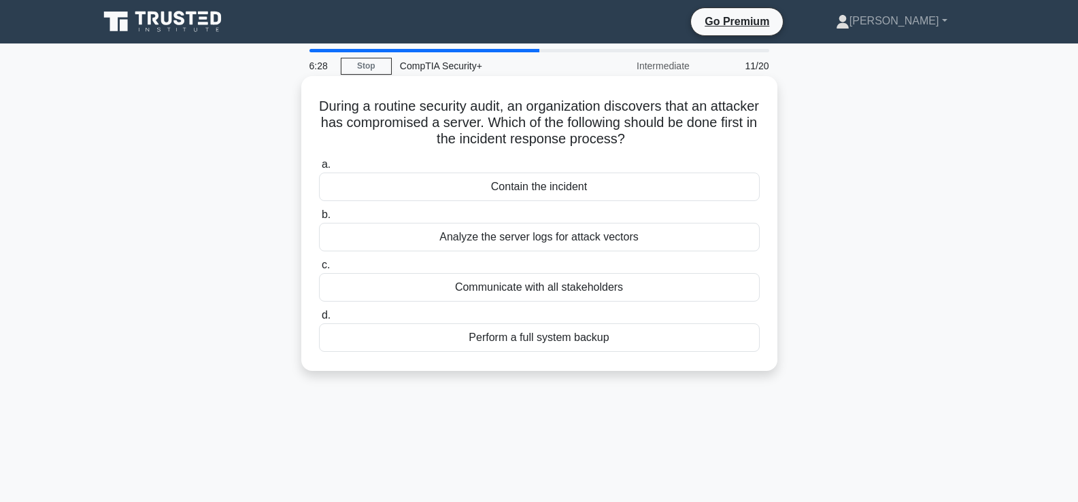
click at [552, 243] on div "Analyze the server logs for attack vectors" at bounding box center [539, 237] width 441 height 29
click at [319, 220] on input "b. Analyze the server logs for attack vectors" at bounding box center [319, 215] width 0 height 9
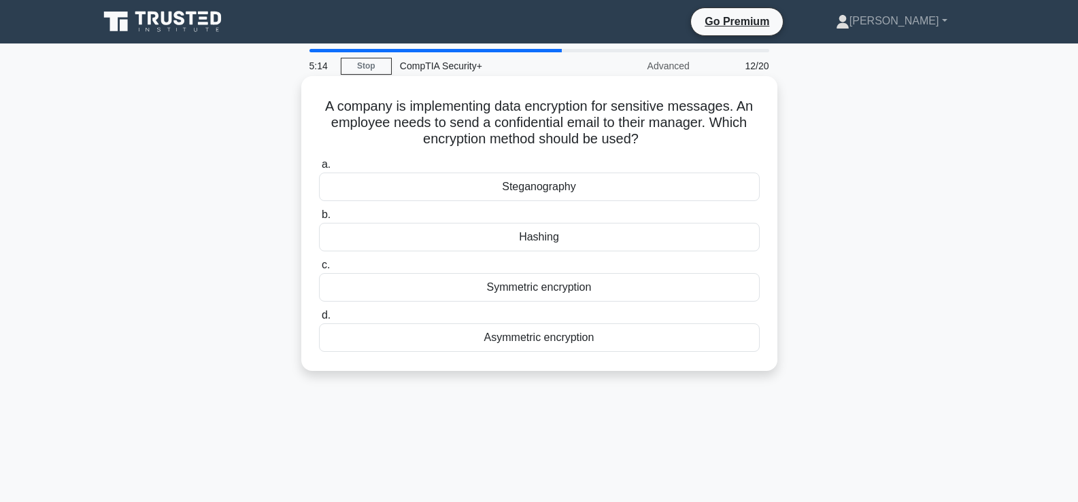
click at [611, 293] on div "Symmetric encryption" at bounding box center [539, 287] width 441 height 29
click at [319, 270] on input "c. Symmetric encryption" at bounding box center [319, 265] width 0 height 9
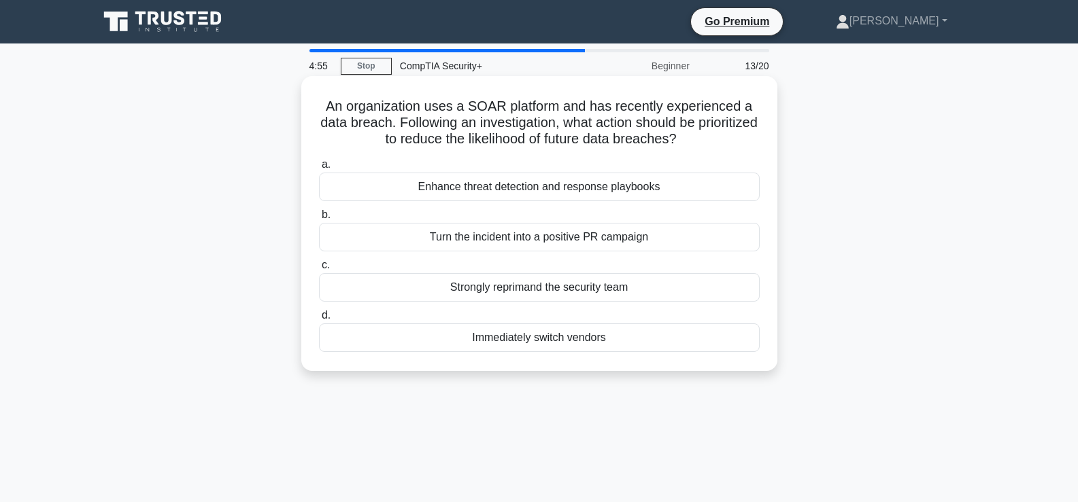
click at [543, 192] on div "Enhance threat detection and response playbooks" at bounding box center [539, 187] width 441 height 29
click at [319, 169] on input "a. Enhance threat detection and response playbooks" at bounding box center [319, 164] width 0 height 9
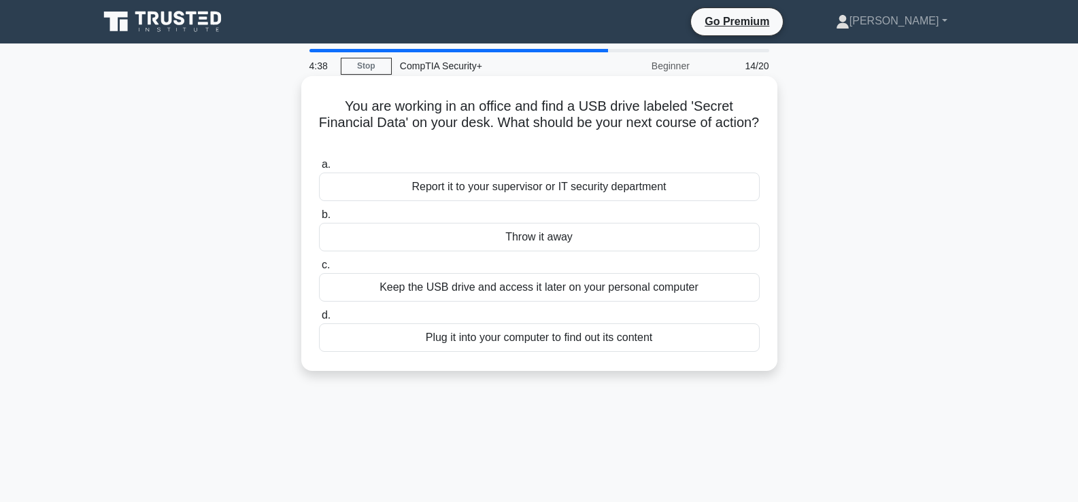
click at [543, 192] on div "Report it to your supervisor or IT security department" at bounding box center [539, 187] width 441 height 29
click at [319, 169] on input "a. Report it to your supervisor or IT security department" at bounding box center [319, 164] width 0 height 9
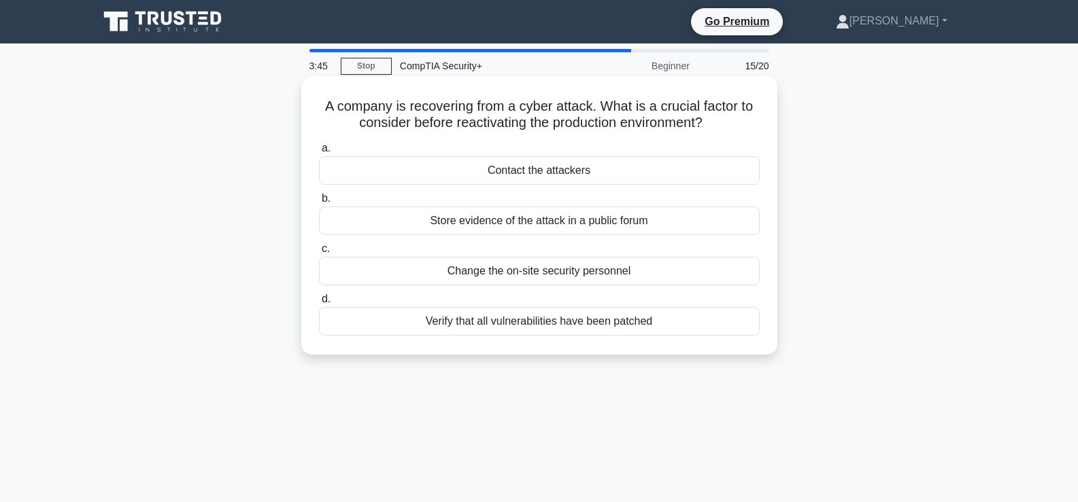
click at [581, 330] on div "Verify that all vulnerabilities have been patched" at bounding box center [539, 321] width 441 height 29
click at [319, 304] on input "d. Verify that all vulnerabilities have been patched" at bounding box center [319, 299] width 0 height 9
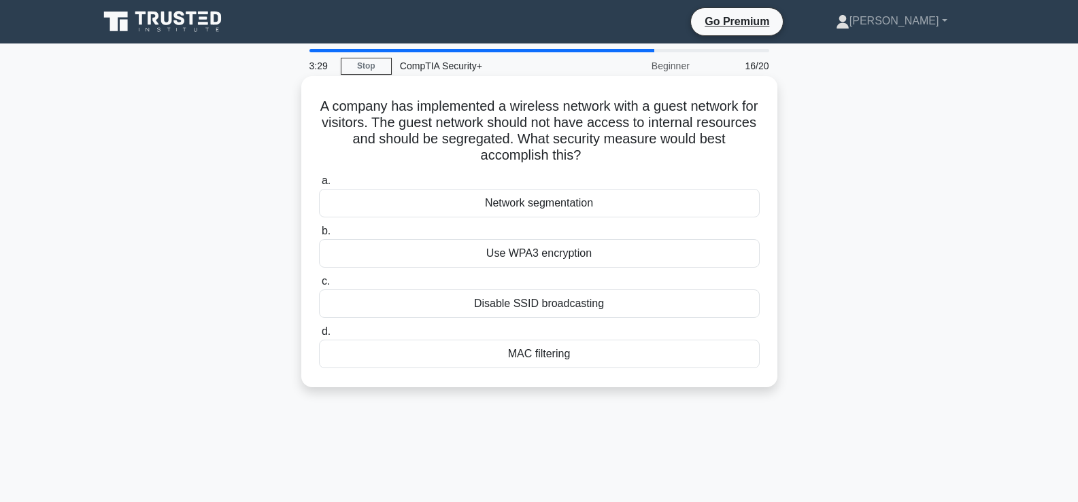
click at [568, 205] on div "Network segmentation" at bounding box center [539, 203] width 441 height 29
click at [319, 186] on input "a. Network segmentation" at bounding box center [319, 181] width 0 height 9
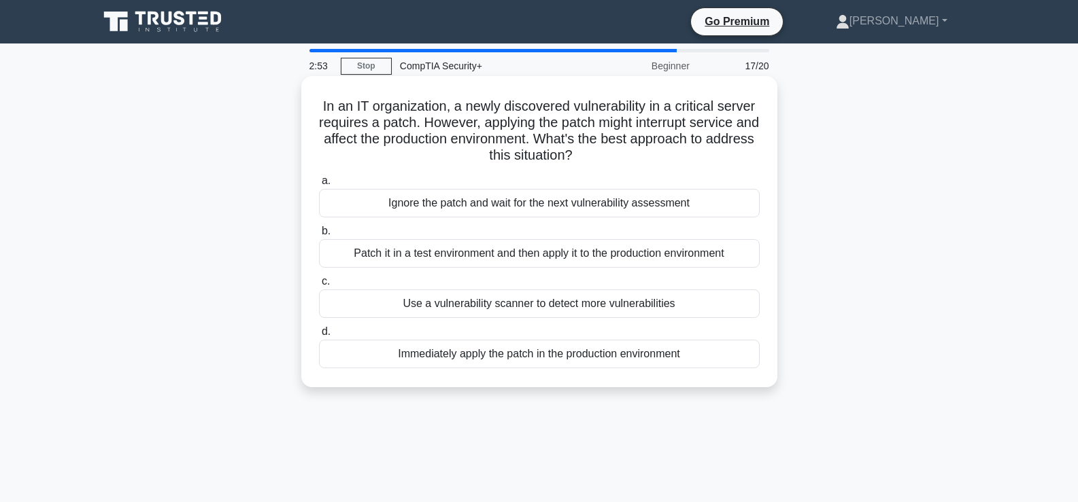
click at [549, 261] on div "Patch it in a test environment and then apply it to the production environment" at bounding box center [539, 253] width 441 height 29
click at [319, 236] on input "b. Patch it in a test environment and then apply it to the production environme…" at bounding box center [319, 231] width 0 height 9
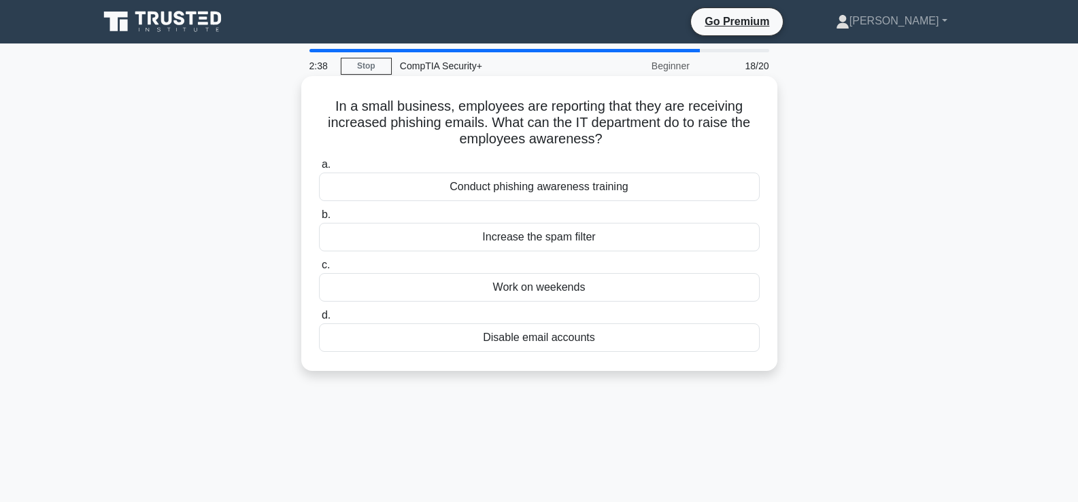
click at [590, 188] on div "Conduct phishing awareness training" at bounding box center [539, 187] width 441 height 29
click at [319, 169] on input "a. Conduct phishing awareness training" at bounding box center [319, 164] width 0 height 9
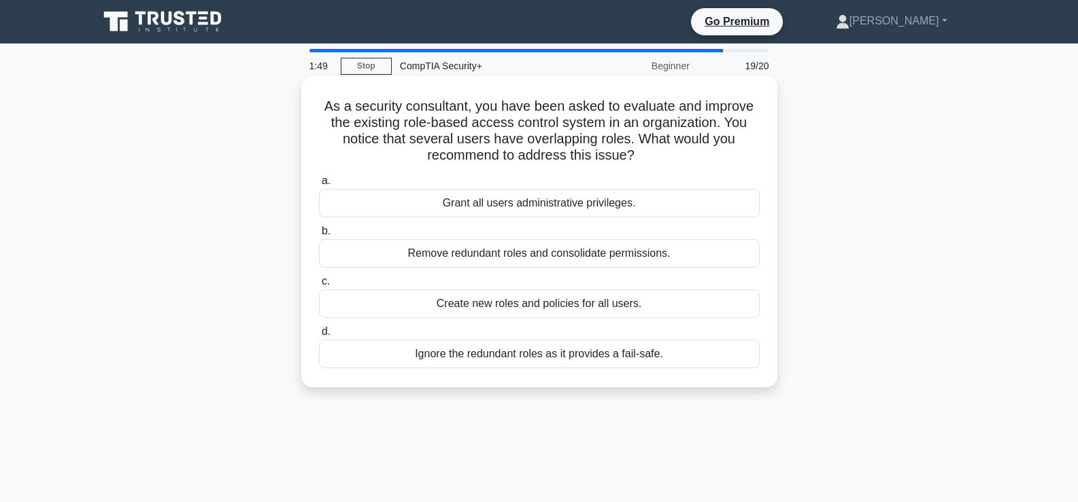
click at [556, 258] on div "Remove redundant roles and consolidate permissions." at bounding box center [539, 253] width 441 height 29
click at [319, 236] on input "b. Remove redundant roles and consolidate permissions." at bounding box center [319, 231] width 0 height 9
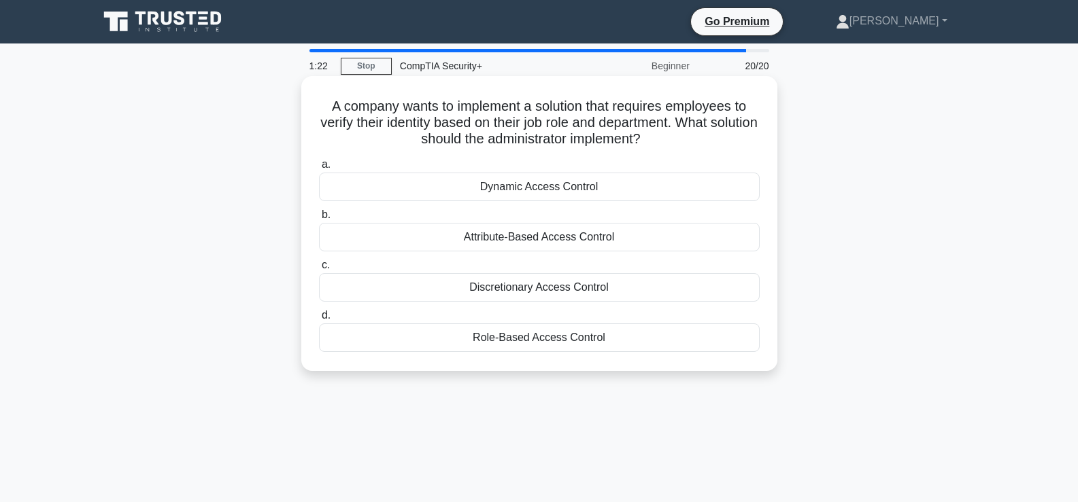
click at [576, 338] on div "Role-Based Access Control" at bounding box center [539, 338] width 441 height 29
click at [319, 320] on input "d. Role-Based Access Control" at bounding box center [319, 315] width 0 height 9
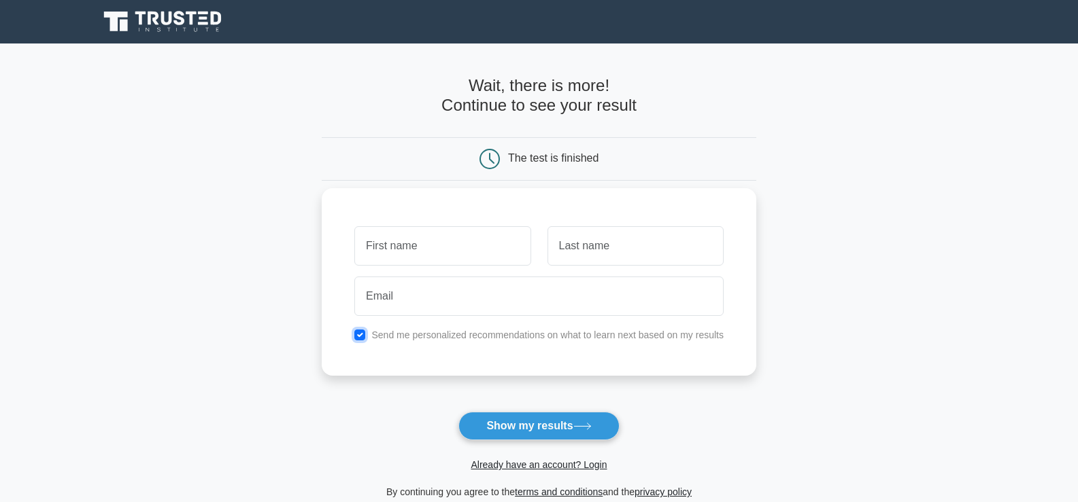
click at [364, 336] on input "checkbox" at bounding box center [359, 335] width 11 height 11
checkbox input "false"
click at [522, 464] on link "Already have an account? Login" at bounding box center [539, 465] width 136 height 11
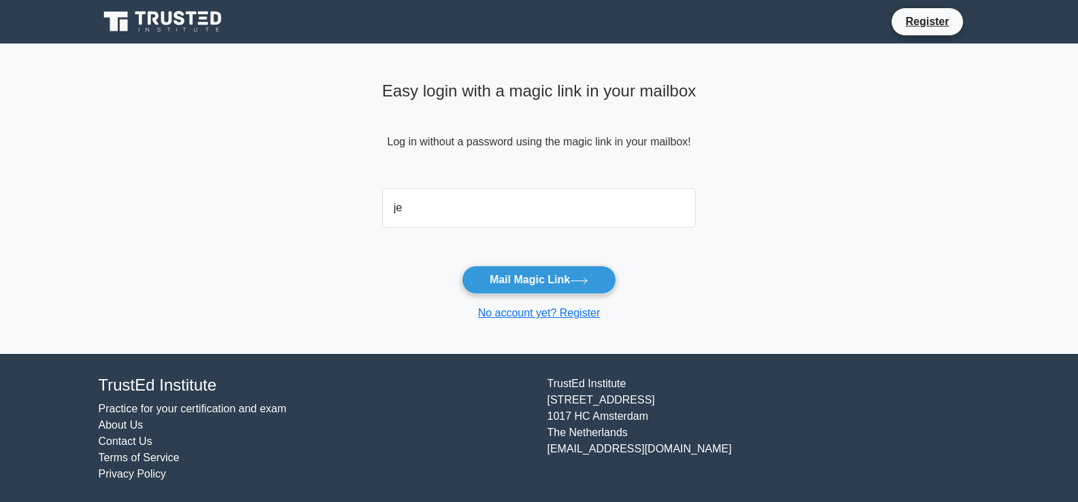
type input "j"
type input "[EMAIL_ADDRESS][DOMAIN_NAME]"
click at [541, 282] on button "Mail Magic Link" at bounding box center [539, 280] width 154 height 29
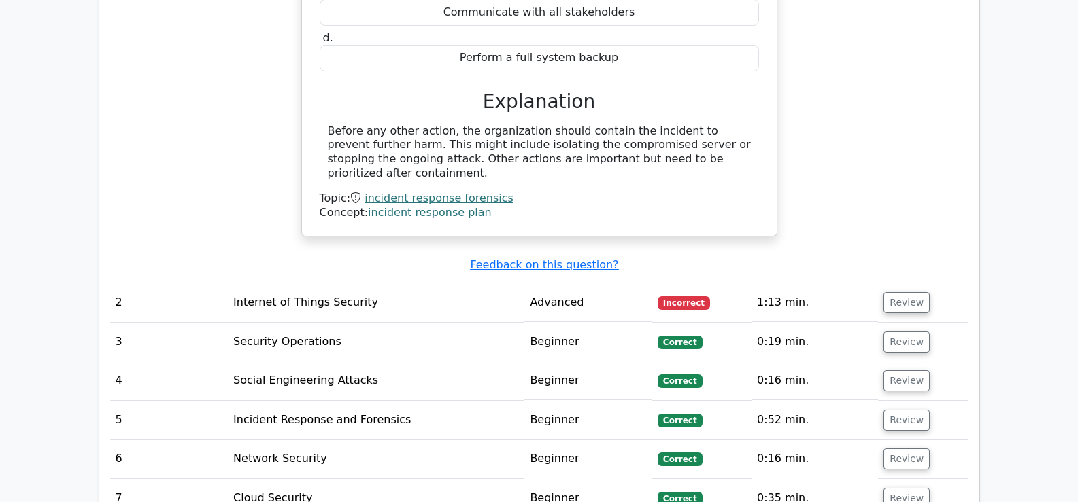
scroll to position [1520, 0]
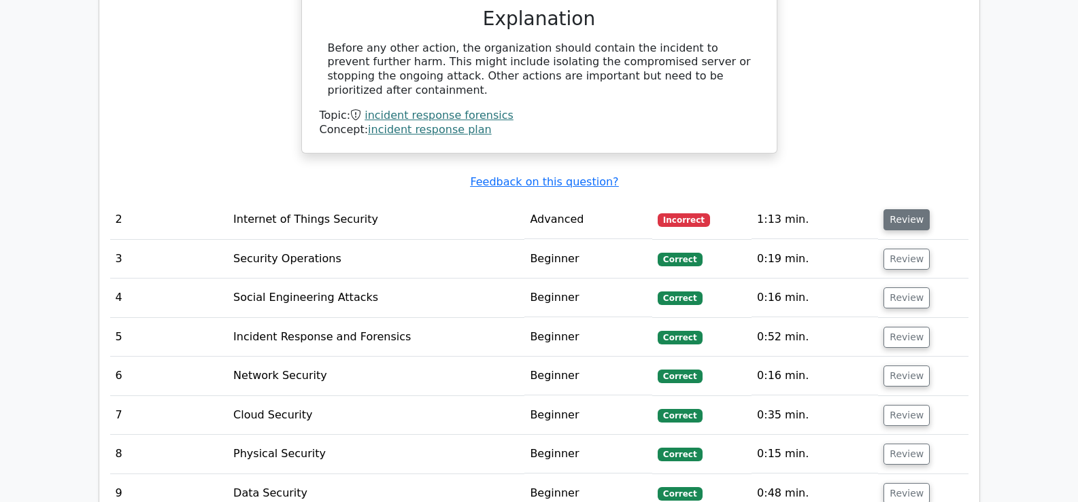
click at [896, 209] on button "Review" at bounding box center [906, 219] width 46 height 21
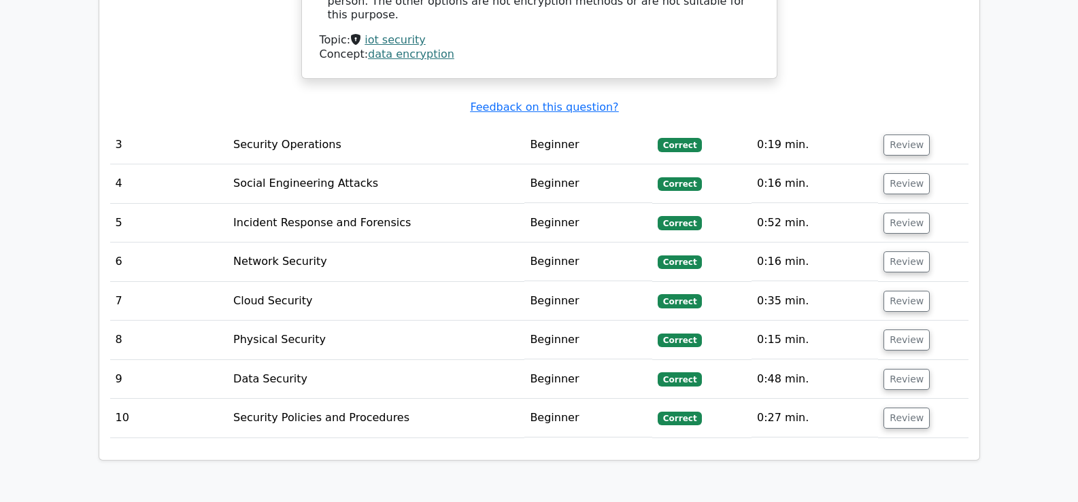
scroll to position [2153, 0]
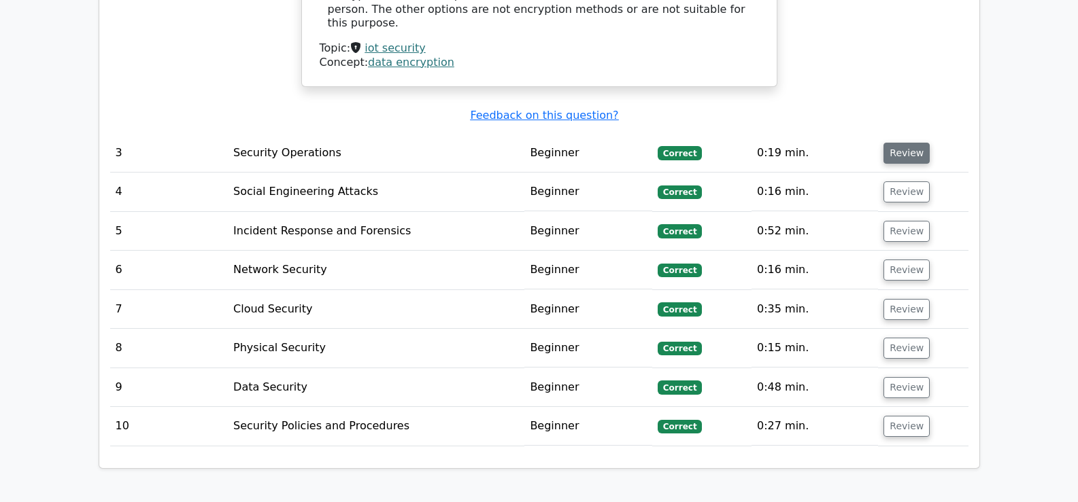
click at [906, 143] on button "Review" at bounding box center [906, 153] width 46 height 21
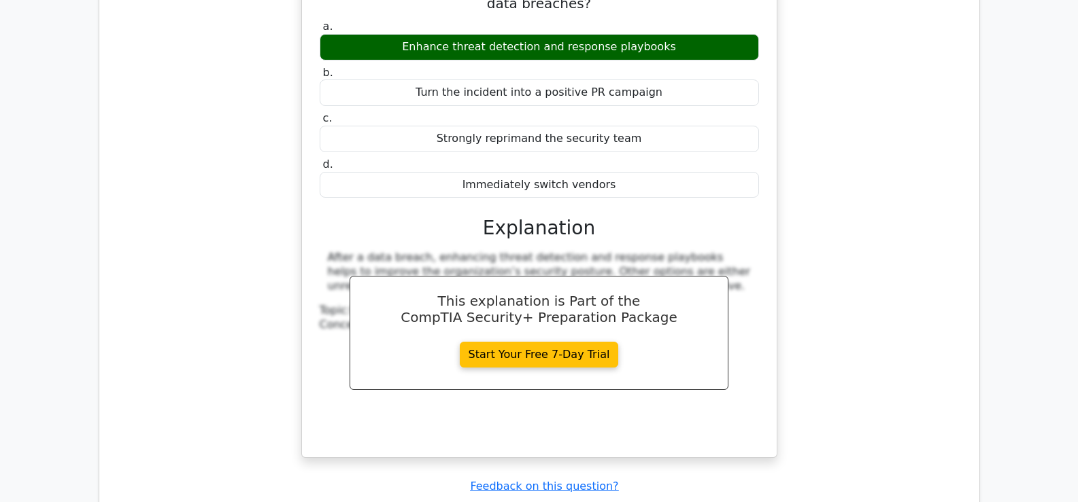
scroll to position [2704, 0]
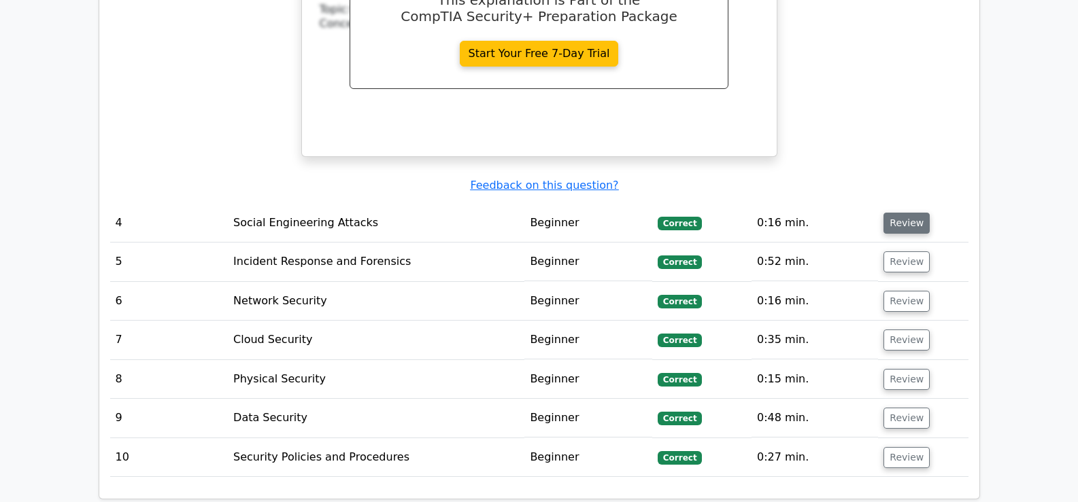
click at [898, 213] on button "Review" at bounding box center [906, 223] width 46 height 21
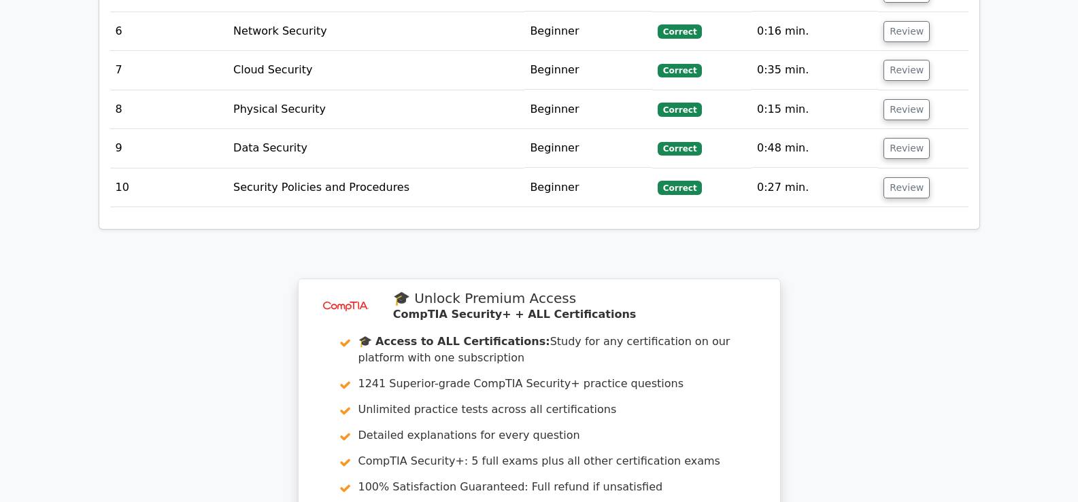
scroll to position [3874, 0]
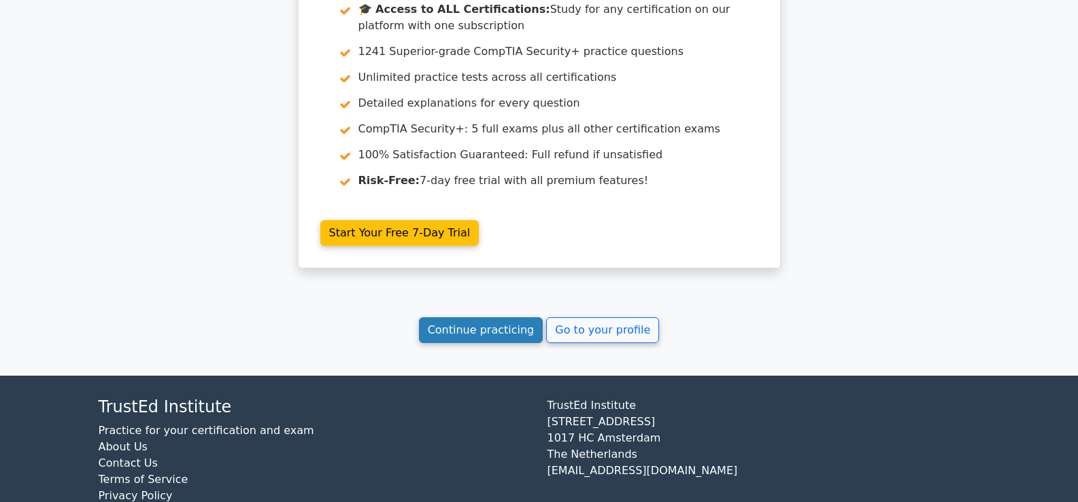
click at [517, 318] on link "Continue practicing" at bounding box center [481, 331] width 124 height 26
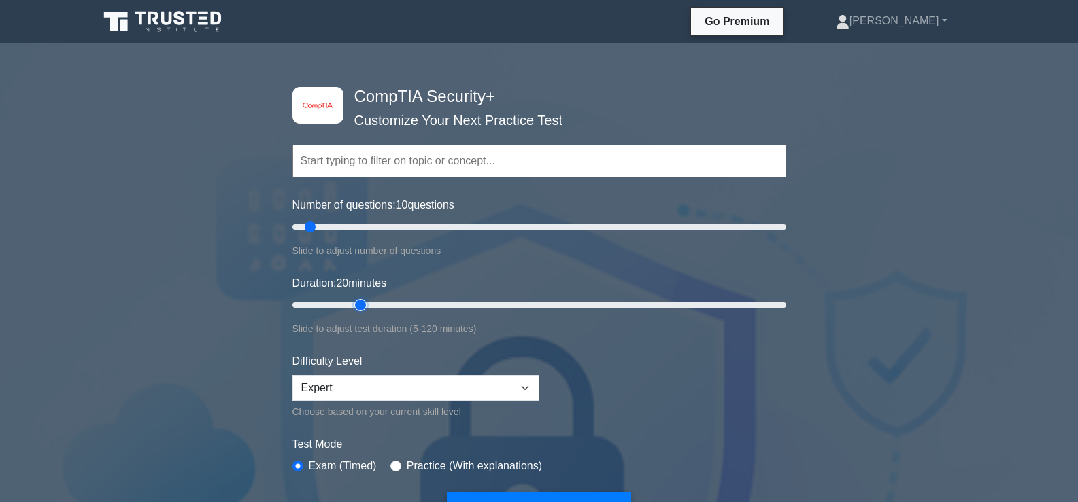
drag, startPoint x: 320, startPoint y: 303, endPoint x: 362, endPoint y: 307, distance: 42.4
type input "20"
click at [362, 307] on input "Duration: 20 minutes" at bounding box center [539, 305] width 494 height 16
drag, startPoint x: 313, startPoint y: 224, endPoint x: 341, endPoint y: 223, distance: 27.9
type input "20"
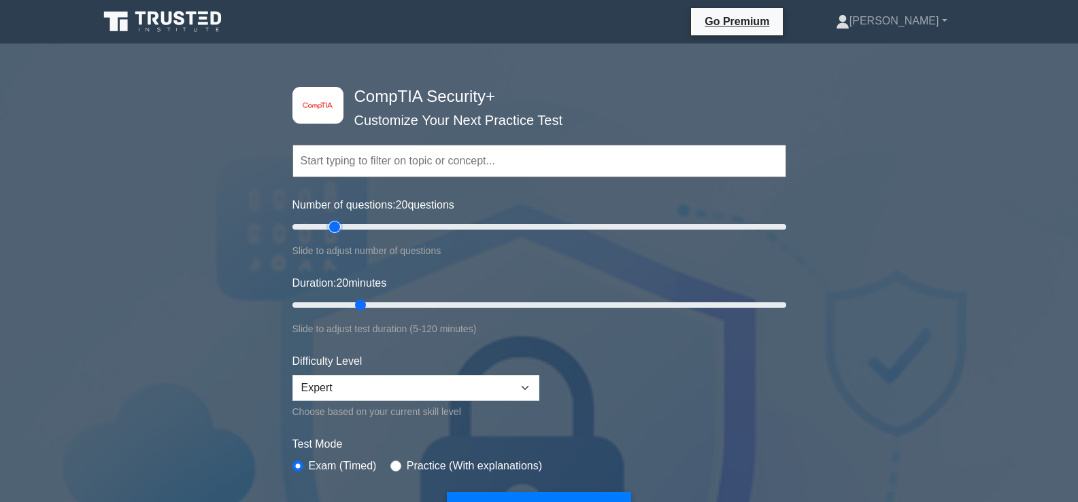
click at [341, 223] on input "Number of questions: 20 questions" at bounding box center [539, 227] width 494 height 16
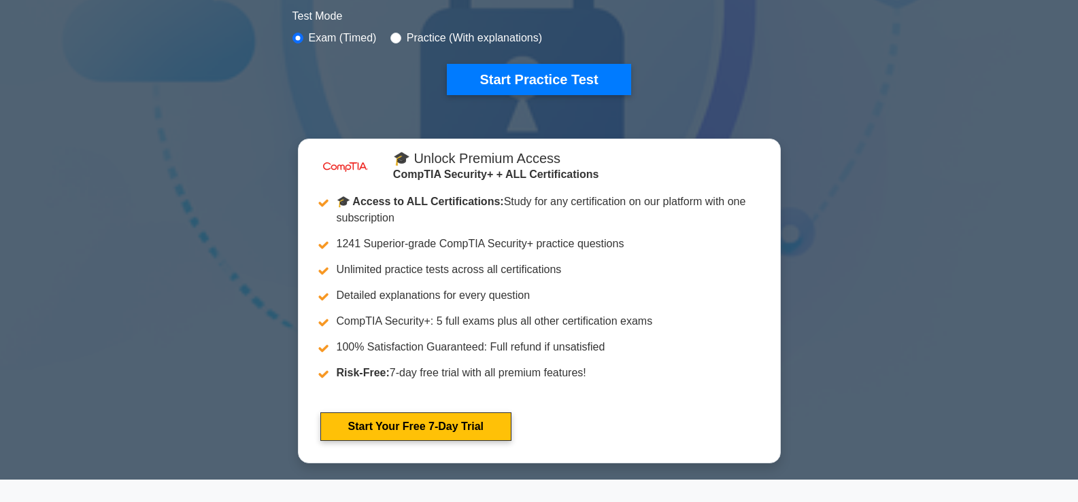
scroll to position [450, 0]
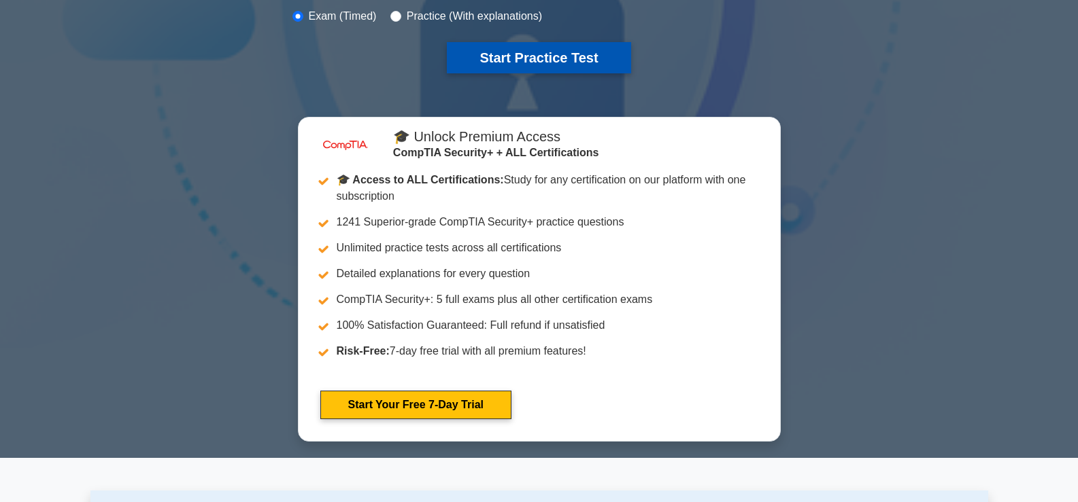
click at [590, 63] on button "Start Practice Test" at bounding box center [539, 57] width 184 height 31
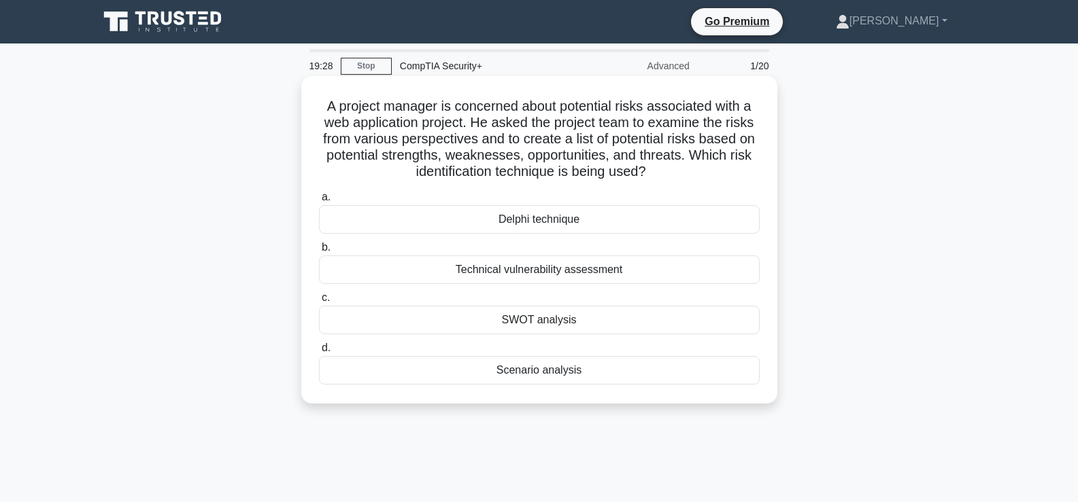
click at [582, 279] on div "Technical vulnerability assessment" at bounding box center [539, 270] width 441 height 29
click at [319, 252] on input "b. Technical vulnerability assessment" at bounding box center [319, 247] width 0 height 9
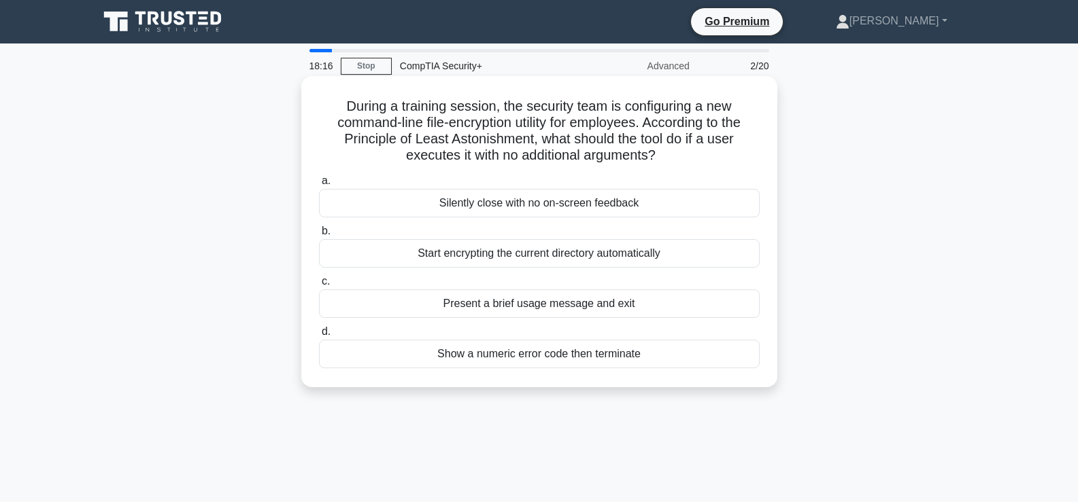
click at [581, 309] on div "Present a brief usage message and exit" at bounding box center [539, 304] width 441 height 29
click at [319, 286] on input "c. Present a brief usage message and exit" at bounding box center [319, 281] width 0 height 9
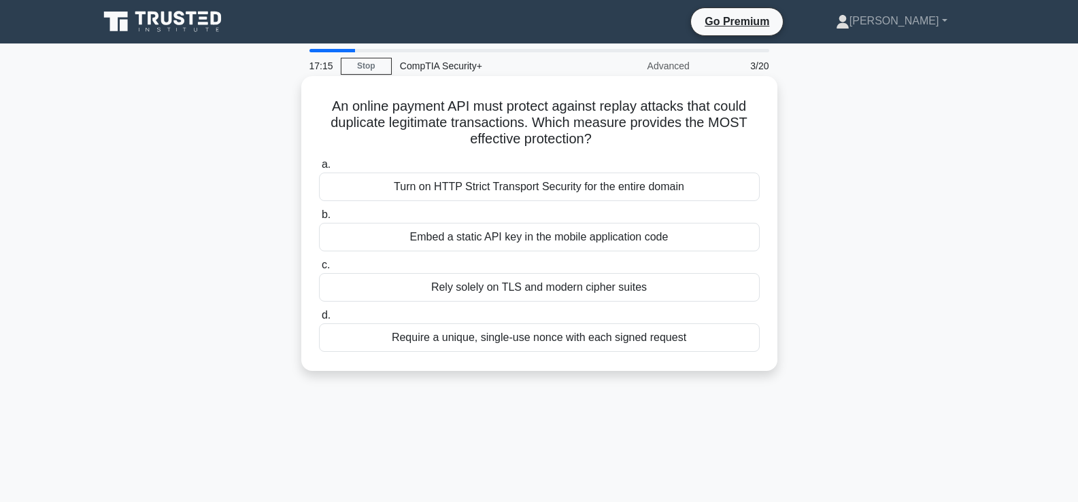
click at [660, 335] on div "Require a unique, single-use nonce with each signed request" at bounding box center [539, 338] width 441 height 29
click at [319, 320] on input "d. Require a unique, single-use nonce with each signed request" at bounding box center [319, 315] width 0 height 9
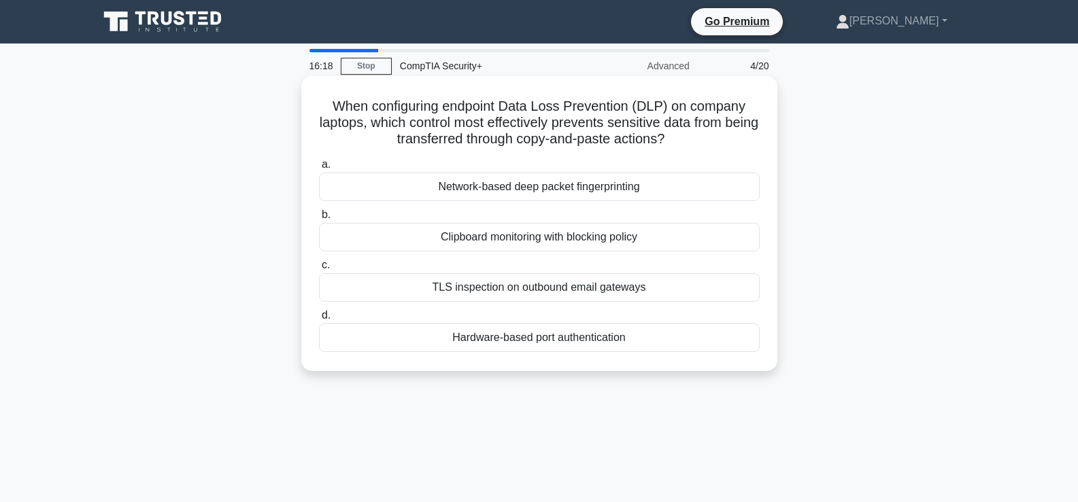
click at [566, 236] on div "Clipboard monitoring with blocking policy" at bounding box center [539, 237] width 441 height 29
click at [319, 220] on input "b. Clipboard monitoring with blocking policy" at bounding box center [319, 215] width 0 height 9
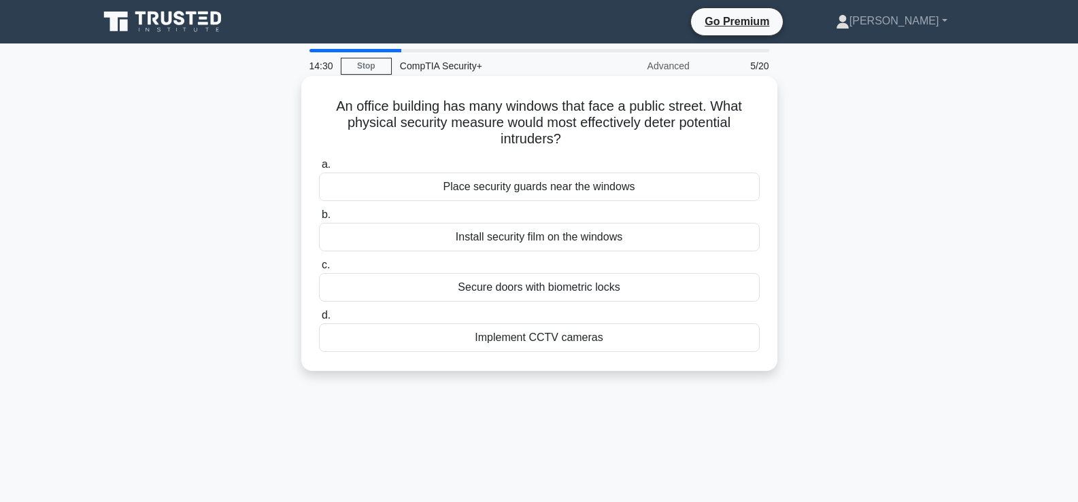
click at [544, 191] on div "Place security guards near the windows" at bounding box center [539, 187] width 441 height 29
click at [319, 169] on input "a. Place security guards near the windows" at bounding box center [319, 164] width 0 height 9
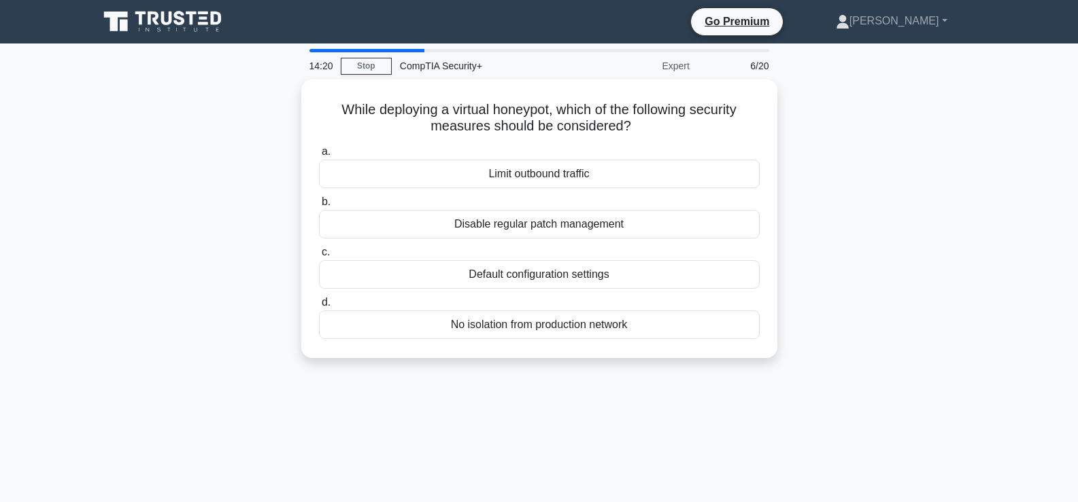
click at [544, 194] on label "b. Disable regular patch management" at bounding box center [539, 216] width 441 height 45
click at [319, 198] on input "b. Disable regular patch management" at bounding box center [319, 202] width 0 height 9
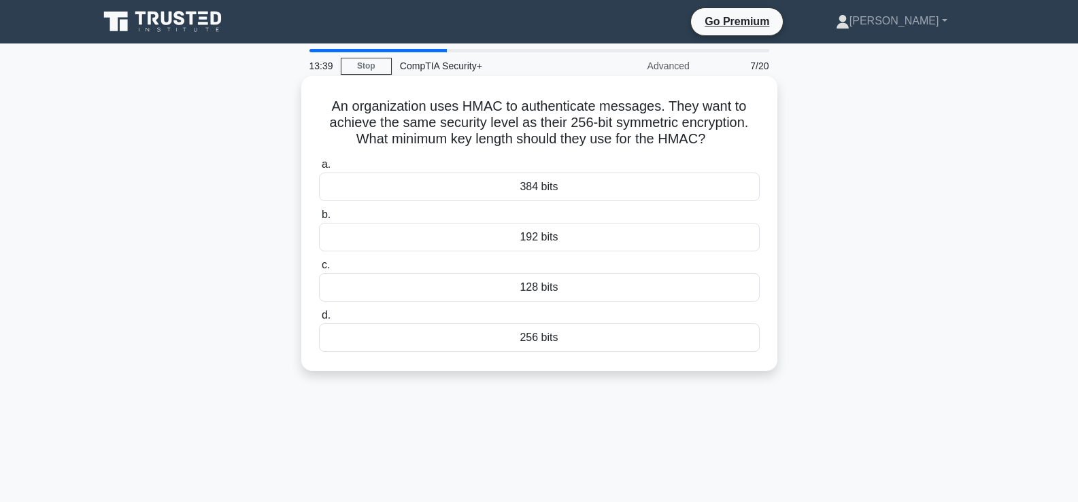
click at [580, 347] on div "256 bits" at bounding box center [539, 338] width 441 height 29
click at [319, 320] on input "d. 256 bits" at bounding box center [319, 315] width 0 height 9
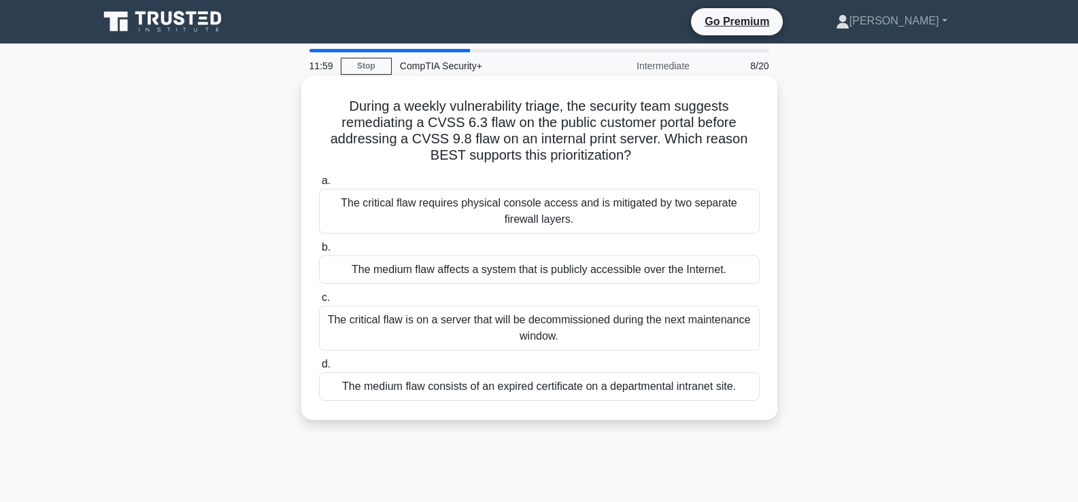
click at [608, 275] on div "The medium flaw affects a system that is publicly accessible over the Internet." at bounding box center [539, 270] width 441 height 29
click at [319, 252] on input "b. The medium flaw affects a system that is publicly accessible over the Intern…" at bounding box center [319, 247] width 0 height 9
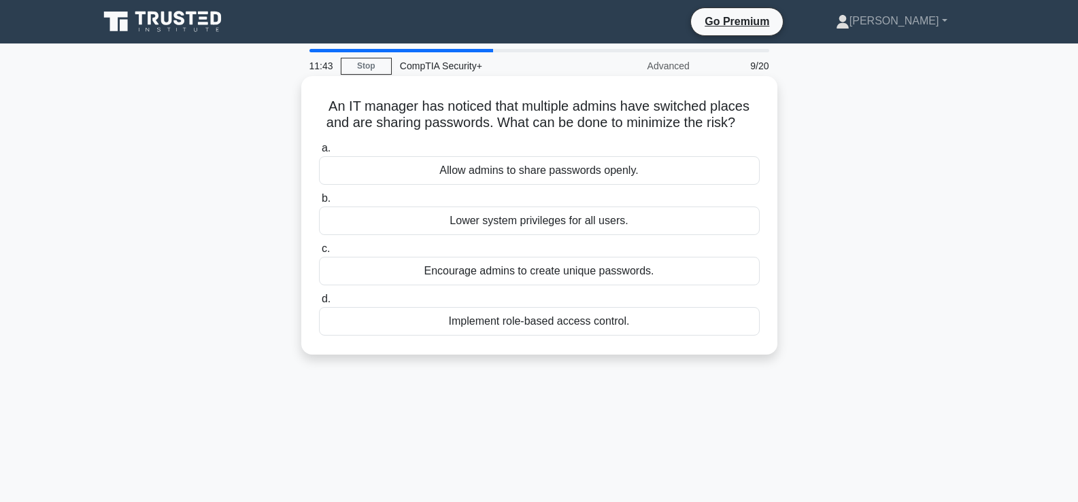
click at [602, 267] on div "Encourage admins to create unique passwords." at bounding box center [539, 271] width 441 height 29
click at [319, 254] on input "c. Encourage admins to create unique passwords." at bounding box center [319, 249] width 0 height 9
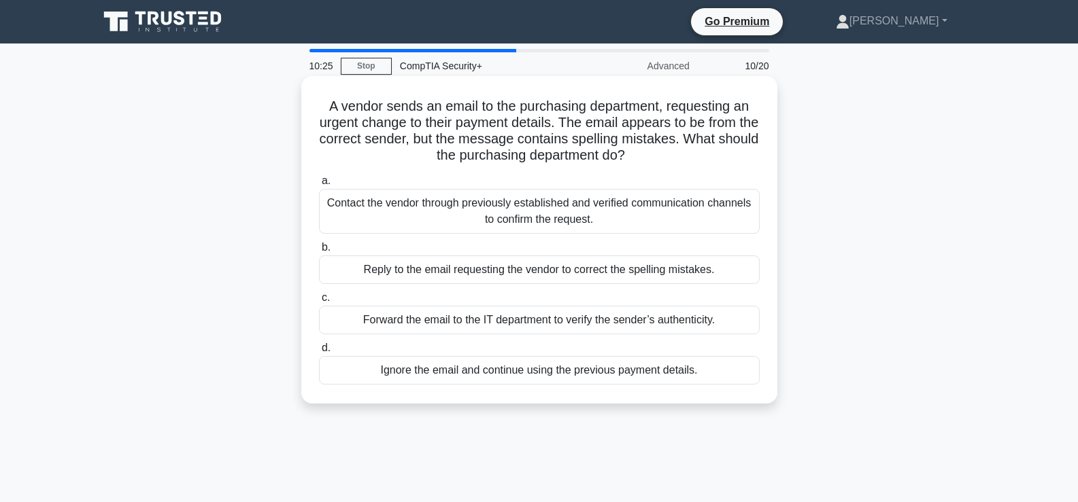
click at [686, 216] on div "Contact the vendor through previously established and verified communication ch…" at bounding box center [539, 211] width 441 height 45
click at [319, 186] on input "a. Contact the vendor through previously established and verified communication…" at bounding box center [319, 181] width 0 height 9
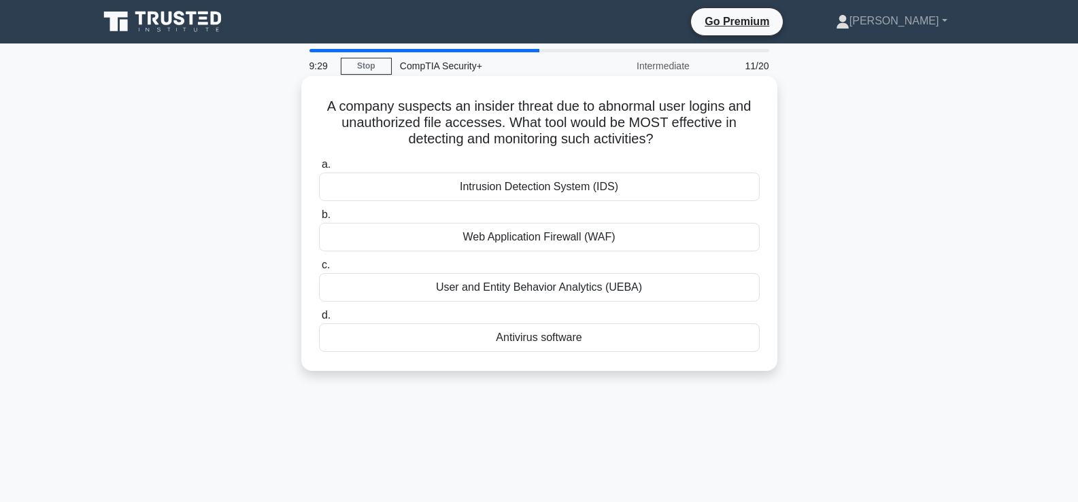
click at [643, 292] on div "User and Entity Behavior Analytics (UEBA)" at bounding box center [539, 287] width 441 height 29
click at [319, 270] on input "c. User and Entity Behavior Analytics (UEBA)" at bounding box center [319, 265] width 0 height 9
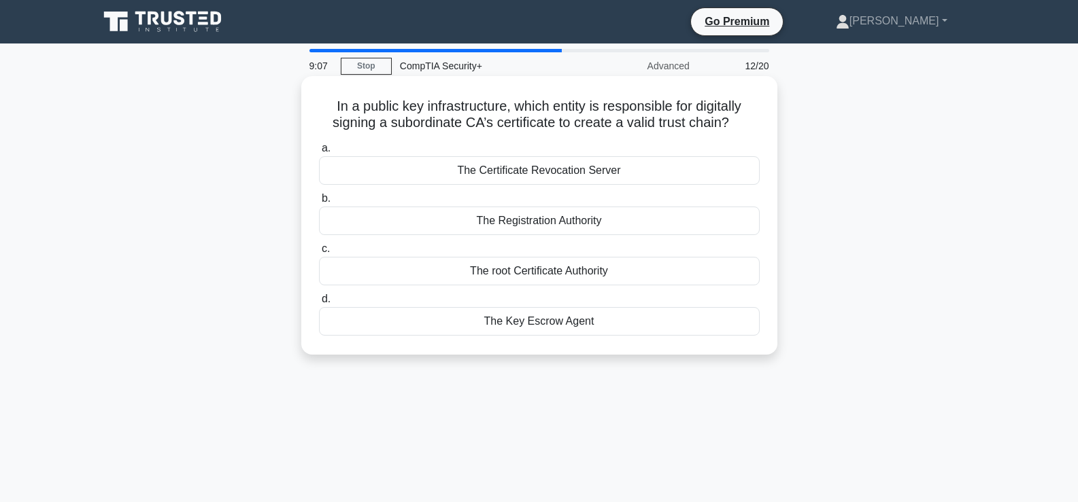
click at [583, 226] on div "The Registration Authority" at bounding box center [539, 221] width 441 height 29
click at [319, 203] on input "b. The Registration Authority" at bounding box center [319, 198] width 0 height 9
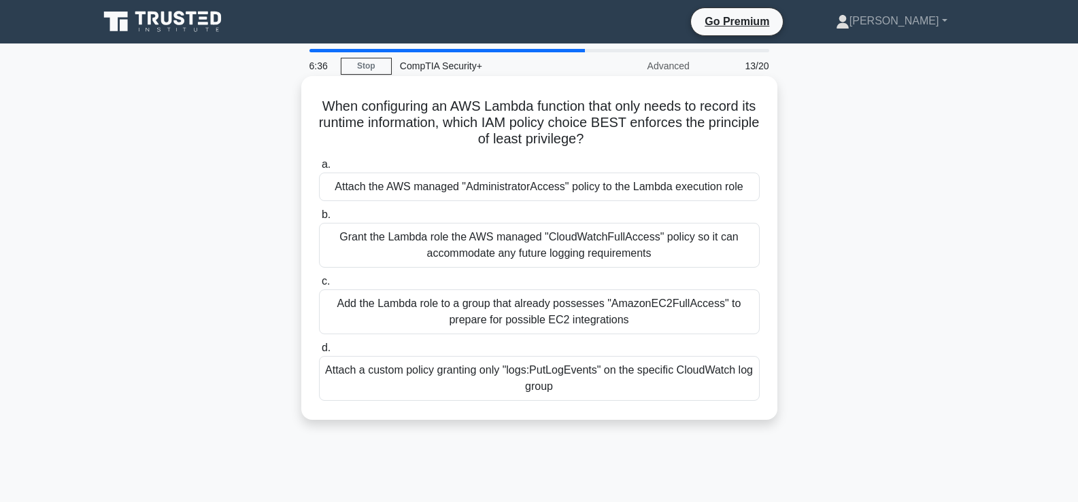
click at [579, 367] on div "Attach a custom policy granting only "logs:PutLogEvents" on the specific CloudW…" at bounding box center [539, 378] width 441 height 45
click at [319, 353] on input "d. Attach a custom policy granting only "logs:PutLogEvents" on the specific Clo…" at bounding box center [319, 348] width 0 height 9
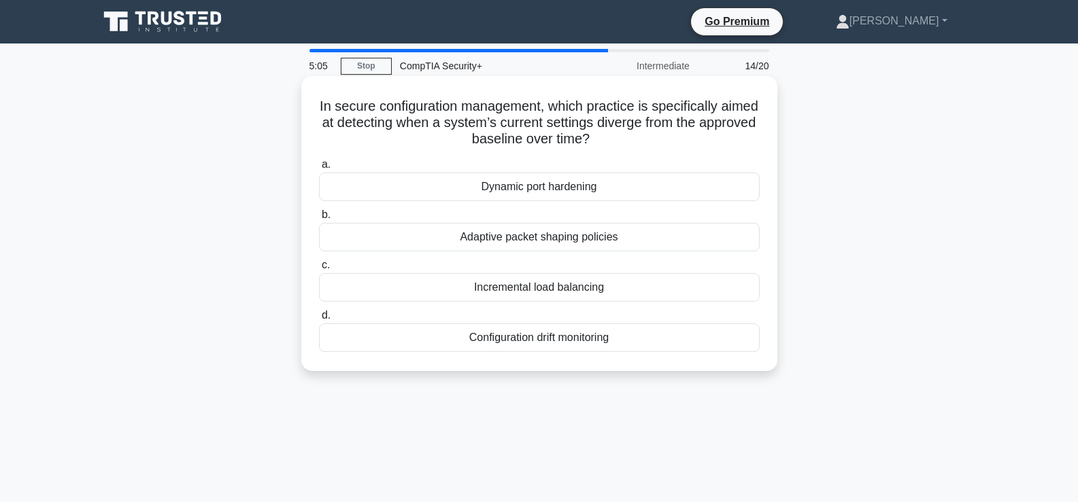
click at [605, 340] on div "Configuration drift monitoring" at bounding box center [539, 338] width 441 height 29
click at [319, 320] on input "d. Configuration drift monitoring" at bounding box center [319, 315] width 0 height 9
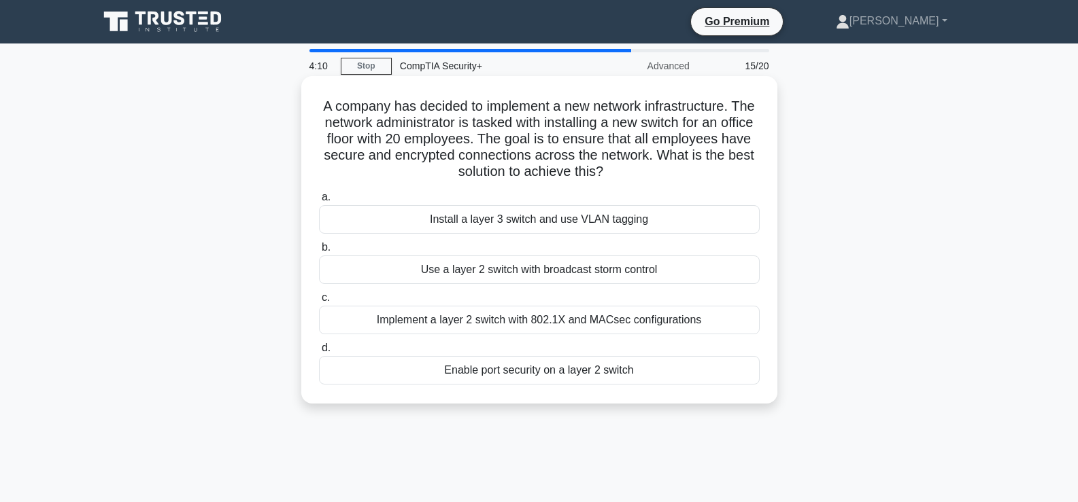
click at [587, 220] on div "Install a layer 3 switch and use VLAN tagging" at bounding box center [539, 219] width 441 height 29
click at [319, 202] on input "a. Install a layer 3 switch and use VLAN tagging" at bounding box center [319, 197] width 0 height 9
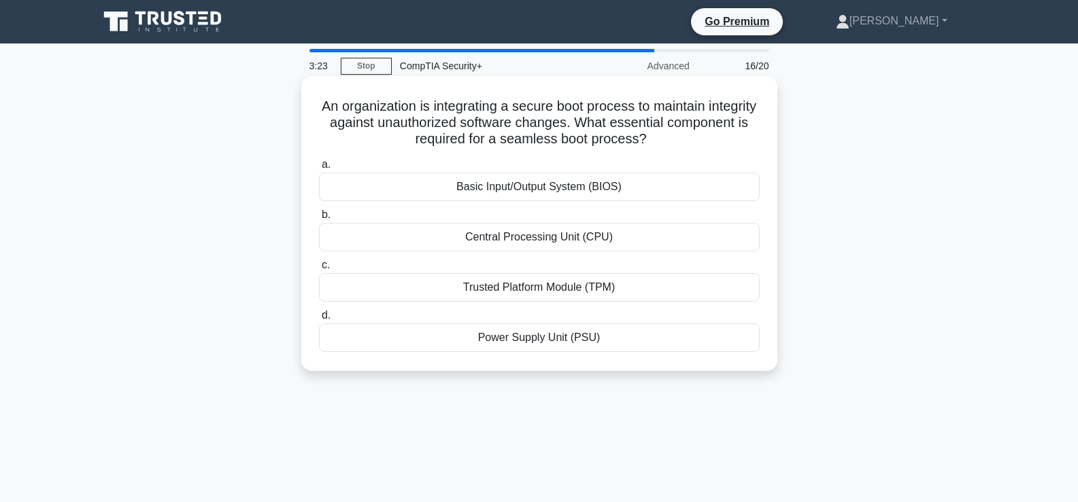
click at [650, 190] on div "Basic Input/Output System (BIOS)" at bounding box center [539, 187] width 441 height 29
click at [319, 169] on input "a. Basic Input/Output System (BIOS)" at bounding box center [319, 164] width 0 height 9
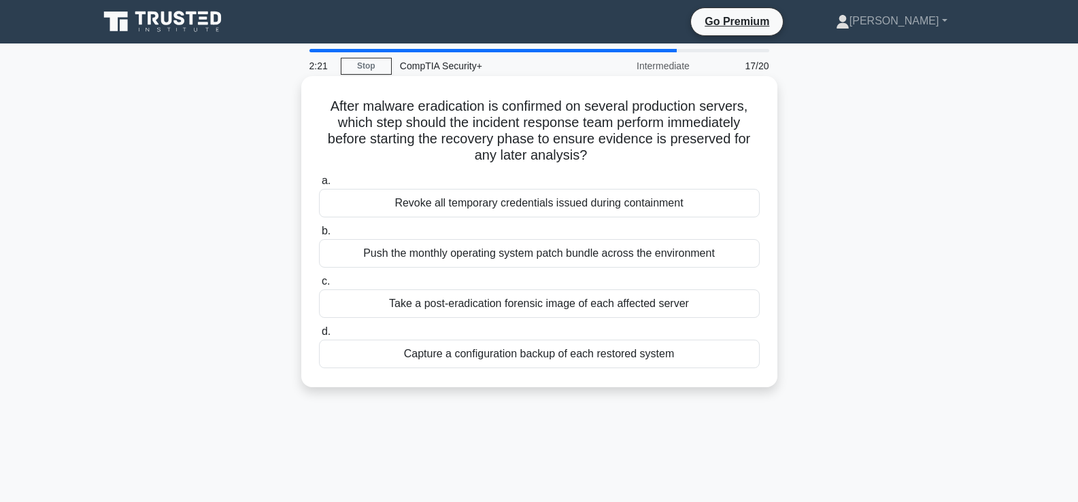
click at [605, 309] on div "Take a post-eradication forensic image of each affected server" at bounding box center [539, 304] width 441 height 29
click at [319, 286] on input "c. Take a post-eradication forensic image of each affected server" at bounding box center [319, 281] width 0 height 9
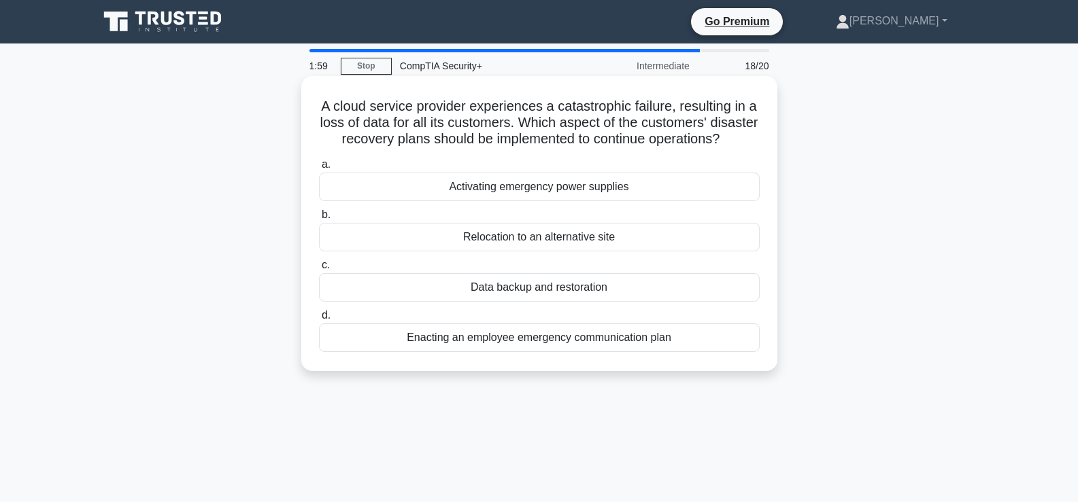
click at [619, 302] on div "Data backup and restoration" at bounding box center [539, 287] width 441 height 29
click at [319, 270] on input "c. Data backup and restoration" at bounding box center [319, 265] width 0 height 9
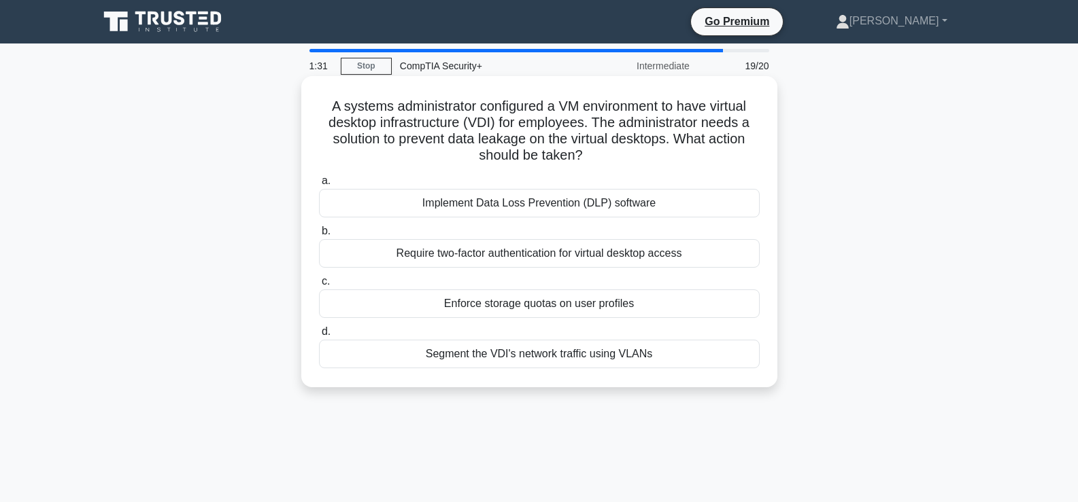
click at [576, 205] on div "Implement Data Loss Prevention (DLP) software" at bounding box center [539, 203] width 441 height 29
click at [319, 186] on input "a. Implement Data Loss Prevention (DLP) software" at bounding box center [319, 181] width 0 height 9
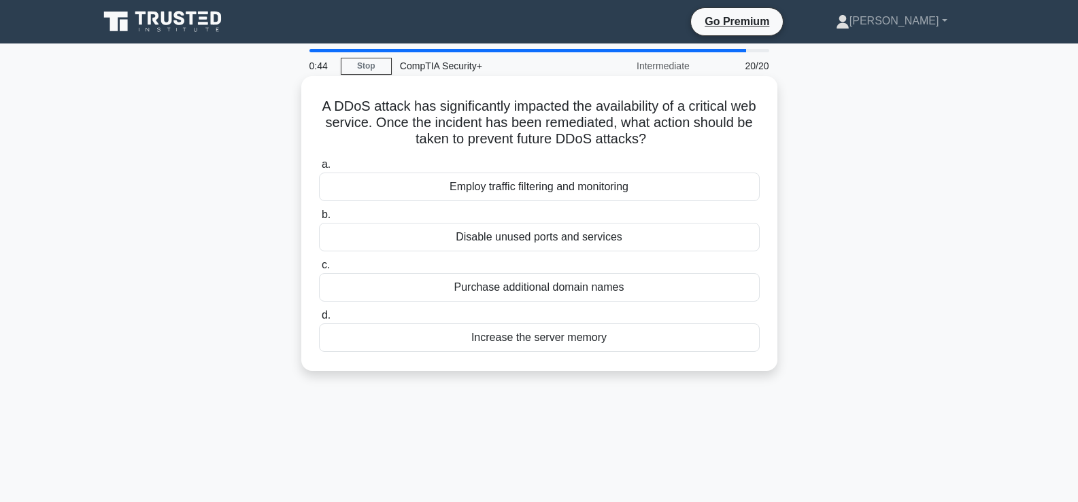
click at [581, 245] on div "Disable unused ports and services" at bounding box center [539, 237] width 441 height 29
click at [319, 220] on input "b. Disable unused ports and services" at bounding box center [319, 215] width 0 height 9
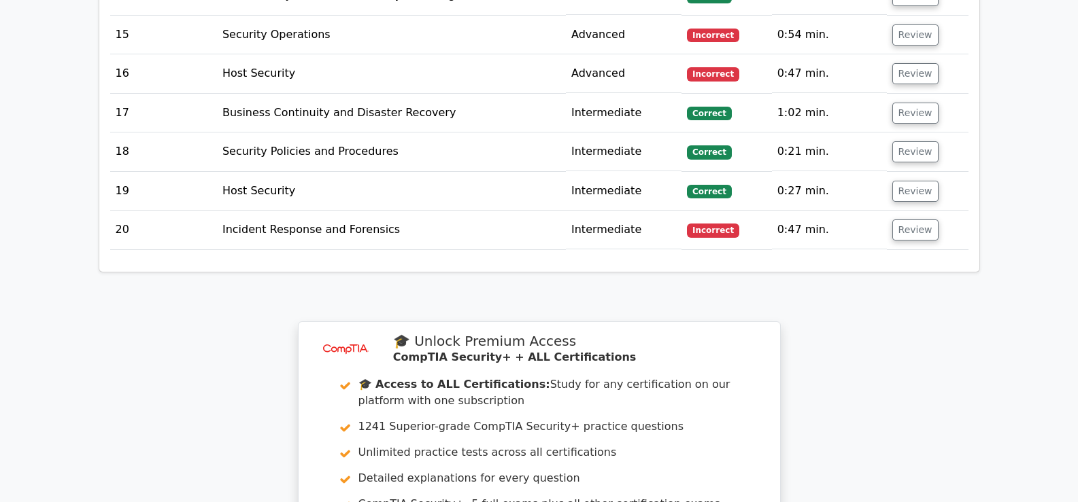
scroll to position [2428, 0]
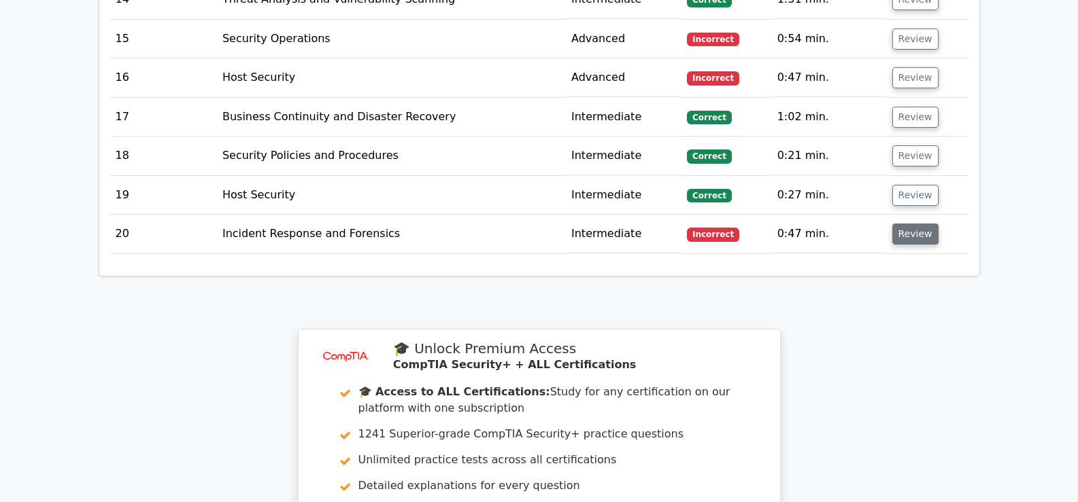
click at [910, 224] on button "Review" at bounding box center [915, 234] width 46 height 21
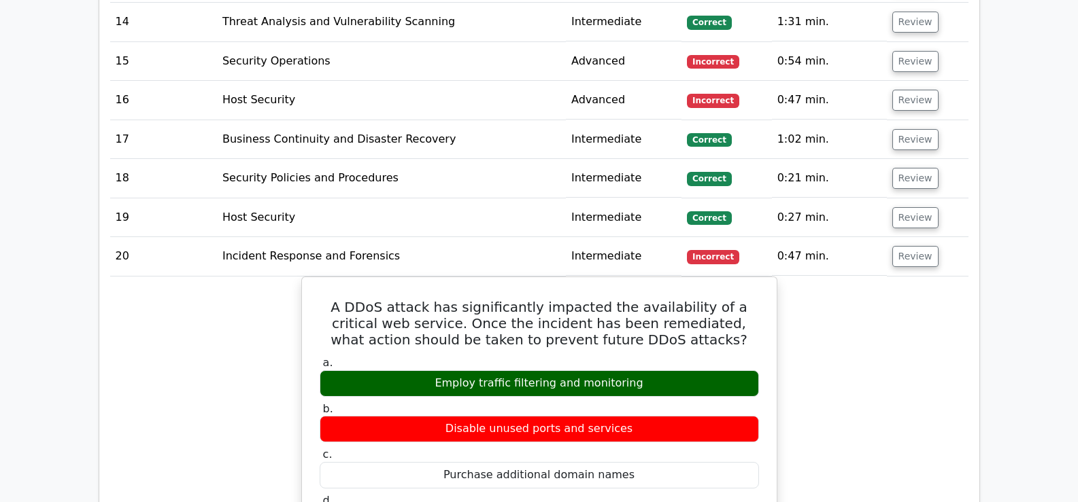
scroll to position [2321, 0]
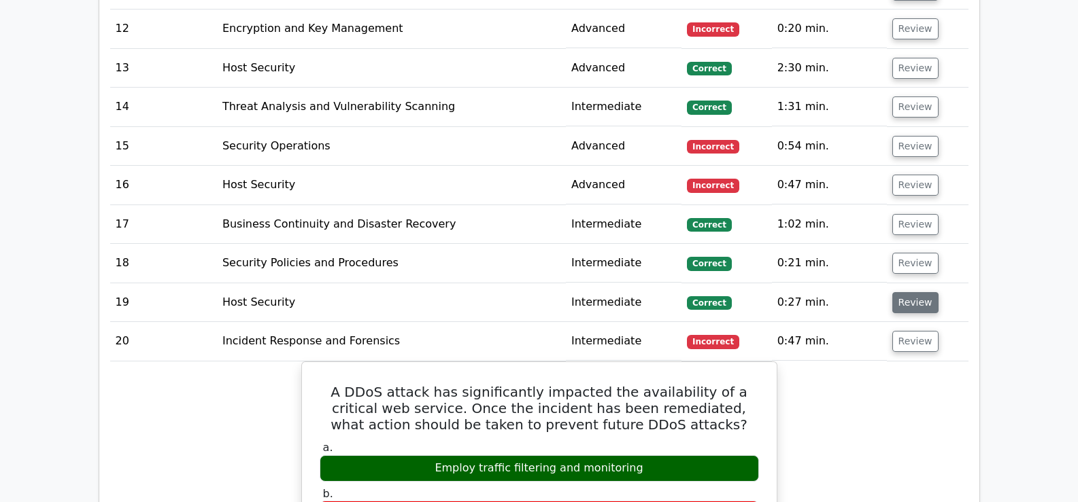
click at [909, 292] on button "Review" at bounding box center [915, 302] width 46 height 21
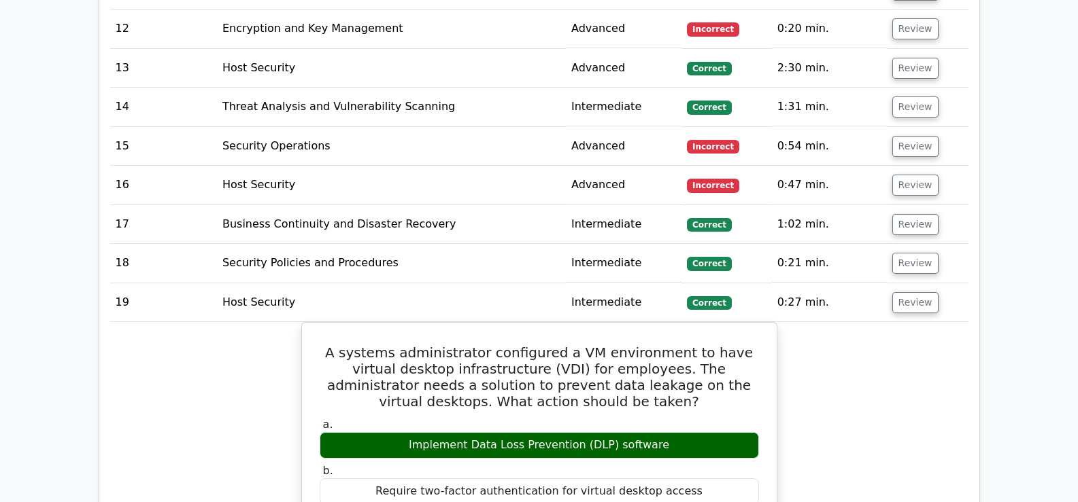
click at [910, 244] on td "Review" at bounding box center [928, 263] width 82 height 39
click at [909, 253] on button "Review" at bounding box center [915, 263] width 46 height 21
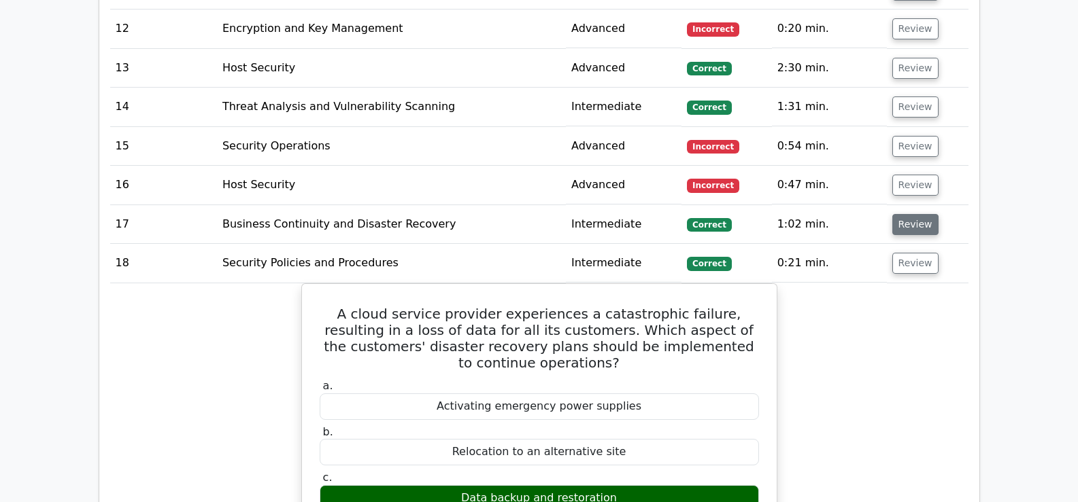
click at [908, 214] on button "Review" at bounding box center [915, 224] width 46 height 21
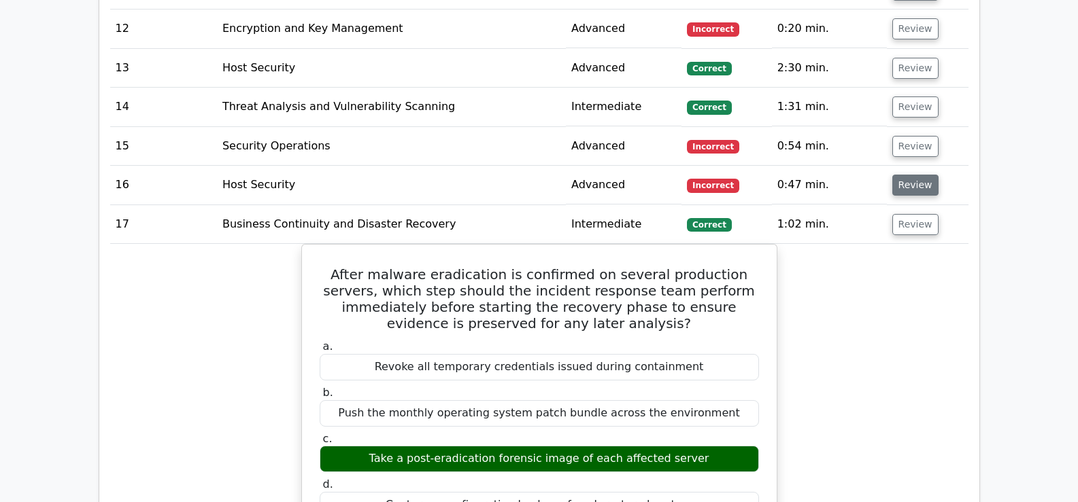
click at [902, 175] on button "Review" at bounding box center [915, 185] width 46 height 21
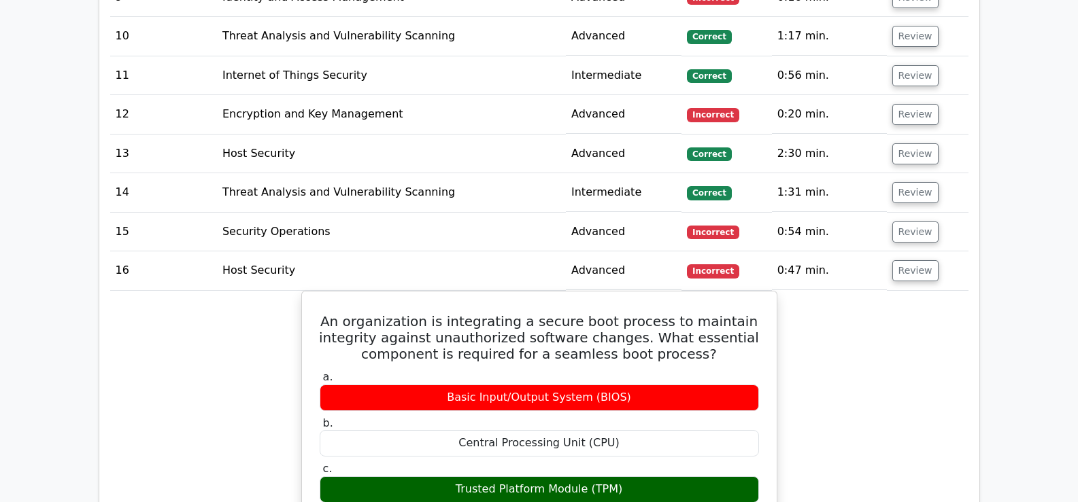
scroll to position [2178, 0]
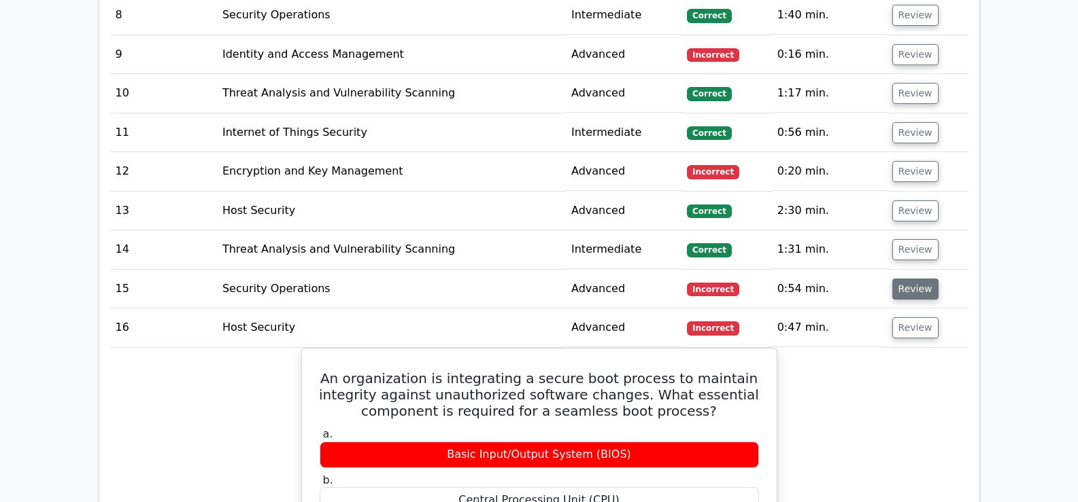
click at [908, 279] on button "Review" at bounding box center [915, 289] width 46 height 21
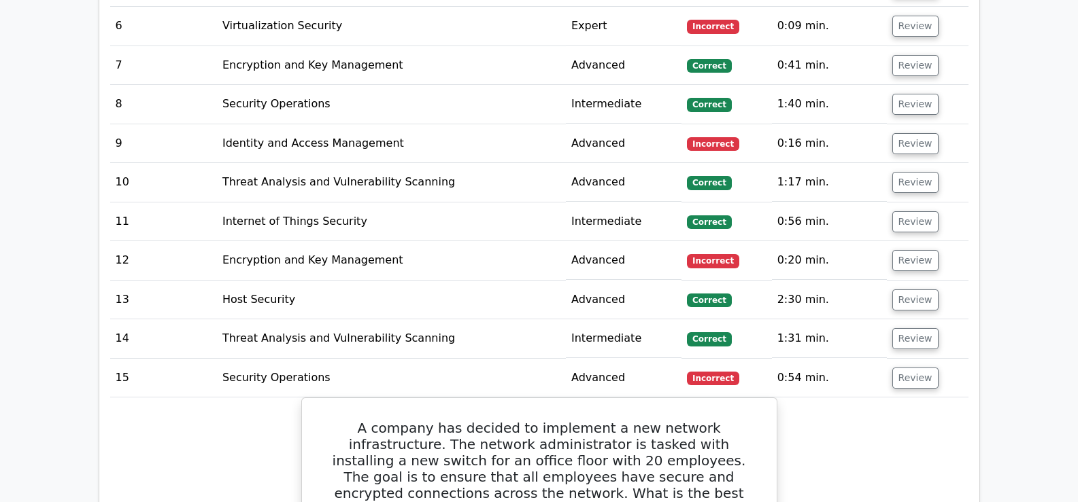
scroll to position [2087, 0]
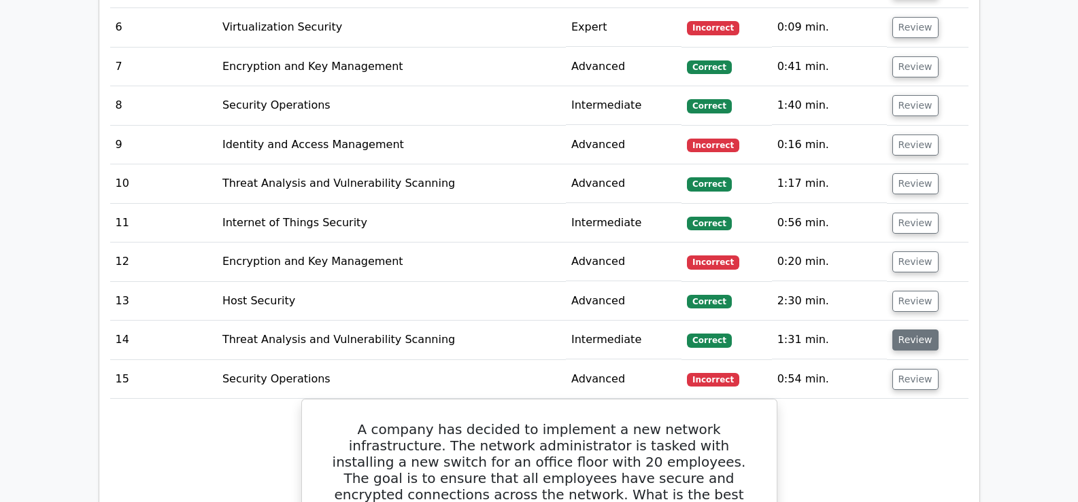
click at [911, 332] on button "Review" at bounding box center [915, 340] width 46 height 21
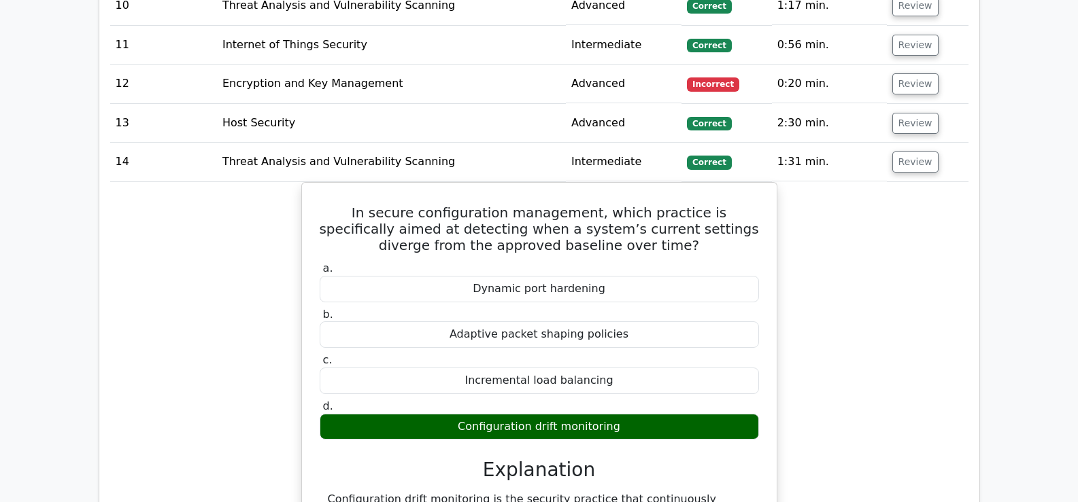
scroll to position [2165, 0]
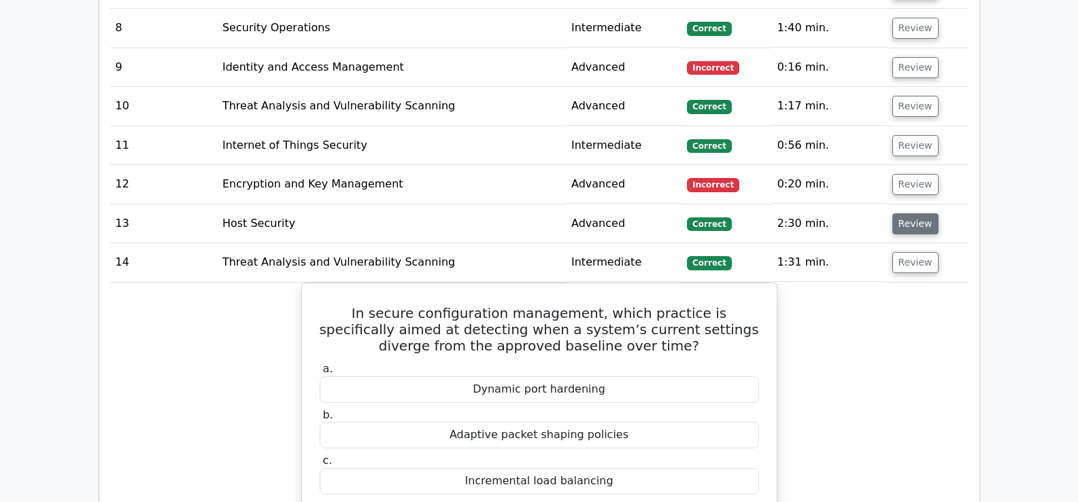
click at [913, 214] on button "Review" at bounding box center [915, 224] width 46 height 21
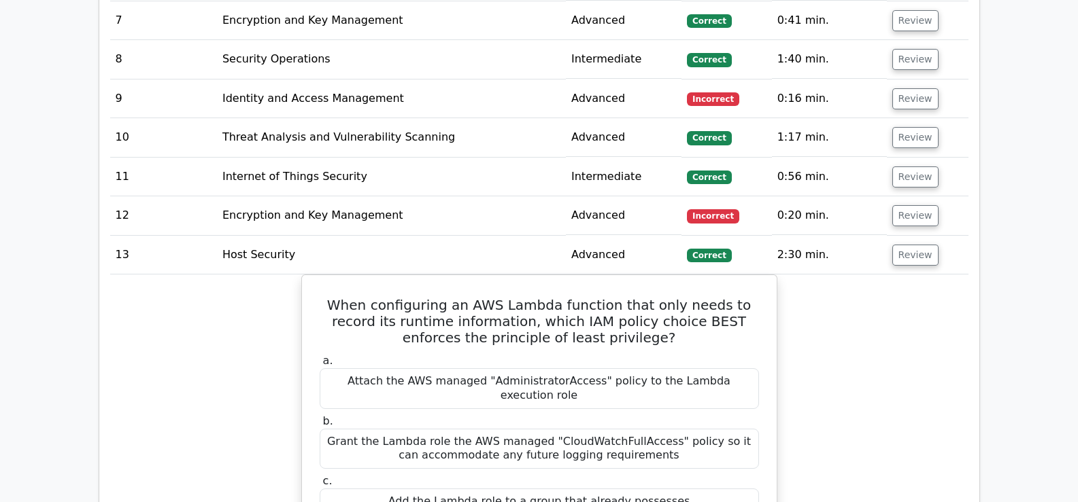
scroll to position [2103, 0]
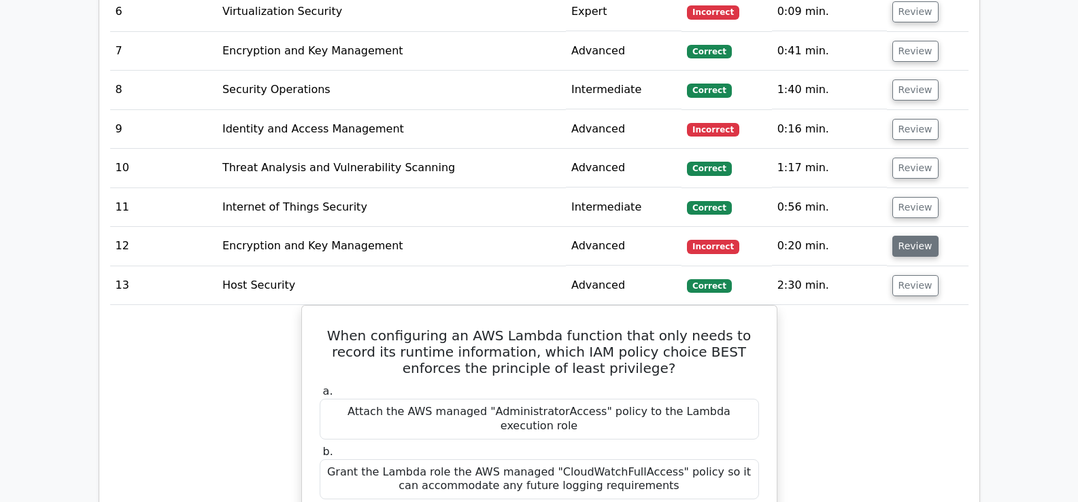
click at [924, 236] on button "Review" at bounding box center [915, 246] width 46 height 21
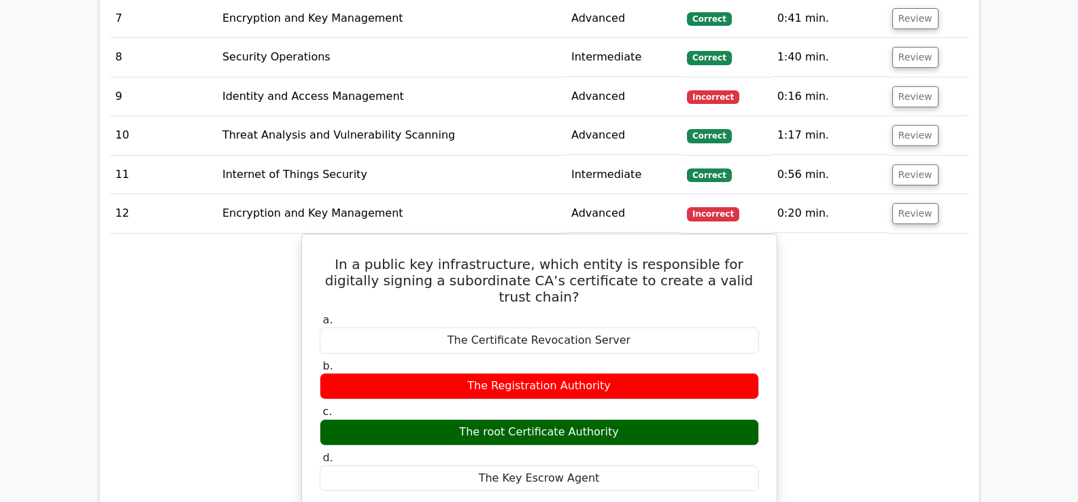
scroll to position [2079, 0]
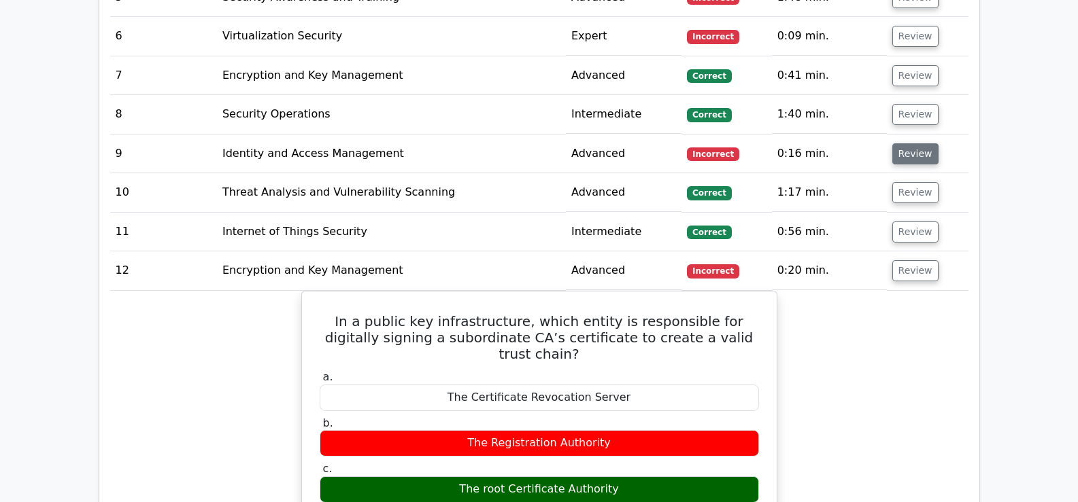
click at [915, 143] on button "Review" at bounding box center [915, 153] width 46 height 21
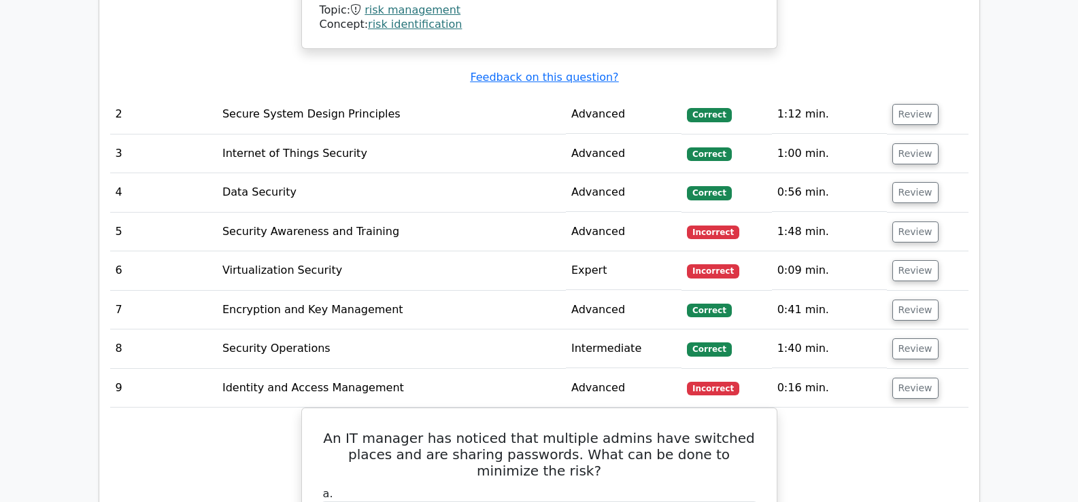
scroll to position [1835, 0]
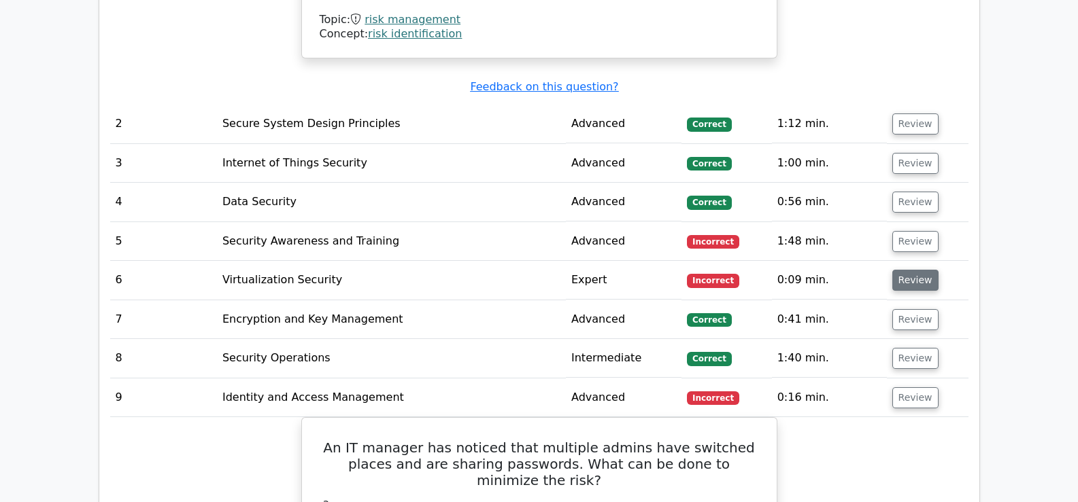
click at [897, 270] on button "Review" at bounding box center [915, 280] width 46 height 21
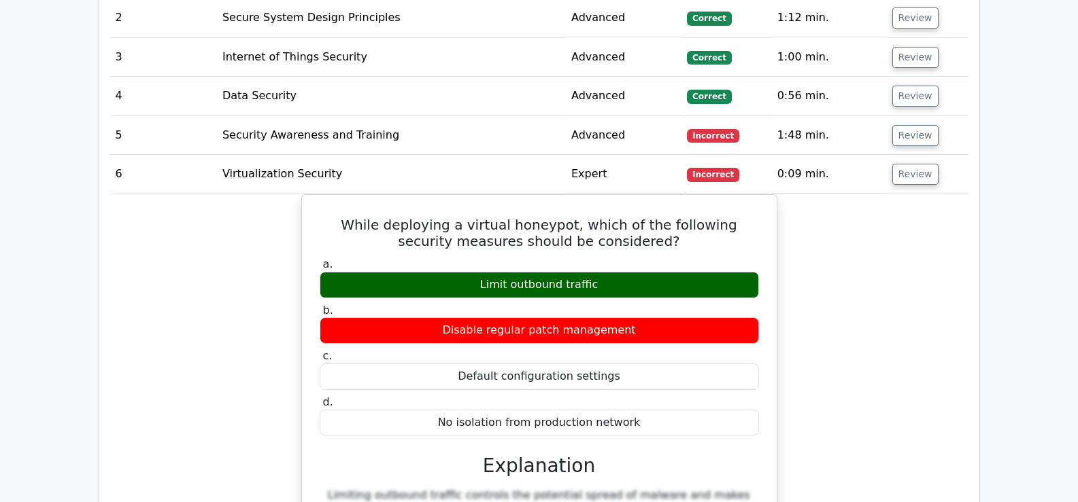
scroll to position [1964, 0]
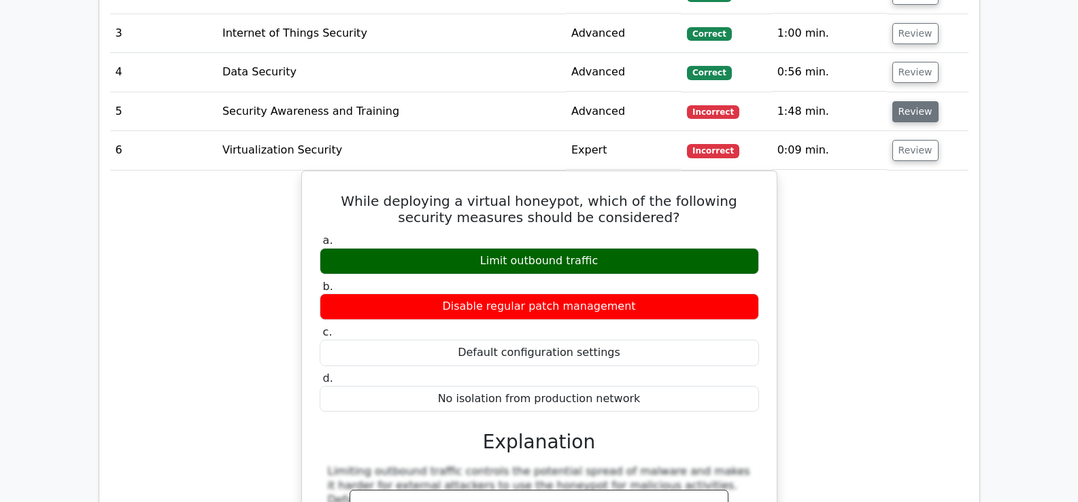
click at [906, 101] on button "Review" at bounding box center [915, 111] width 46 height 21
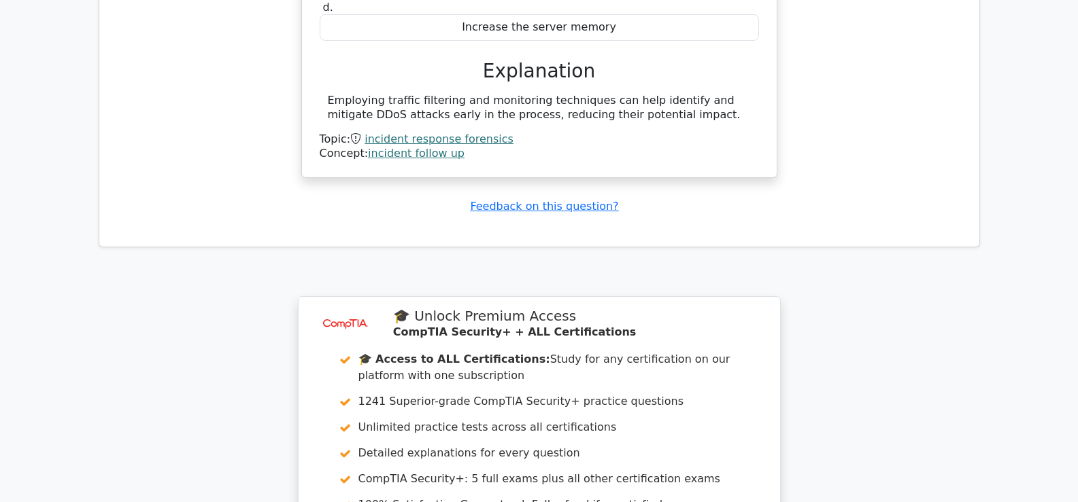
scroll to position [9575, 0]
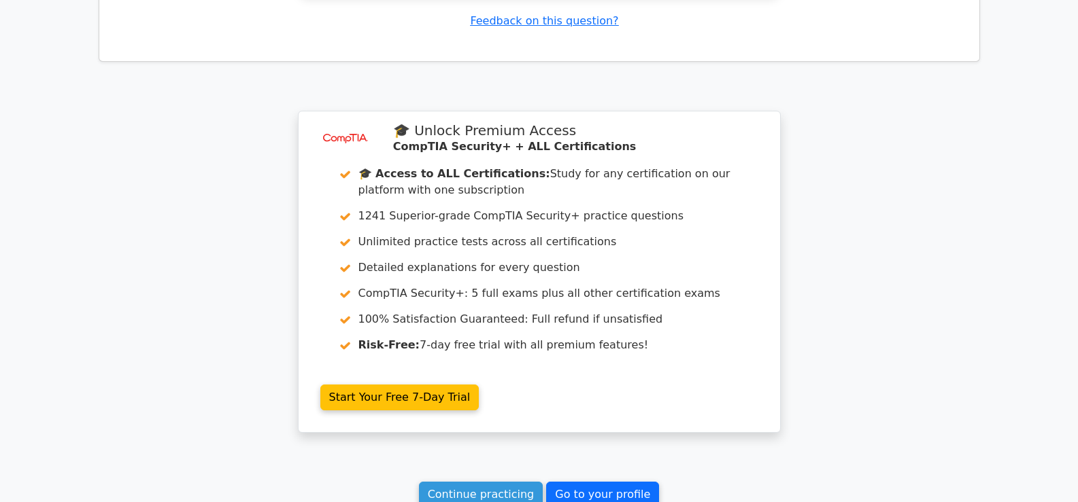
click at [597, 482] on link "Go to your profile" at bounding box center [602, 495] width 113 height 26
